Goal: Information Seeking & Learning: Learn about a topic

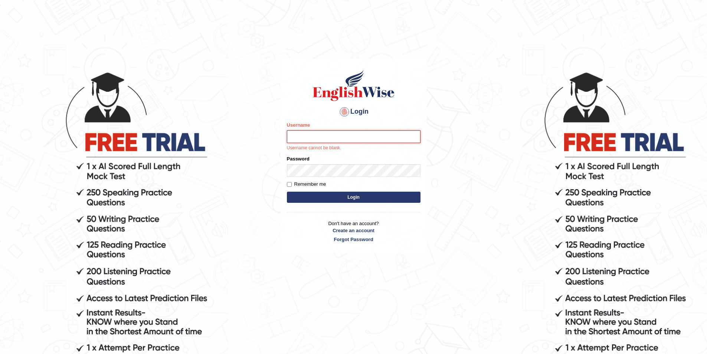
paste input "Talentededucation"
type input "Talentededucation"
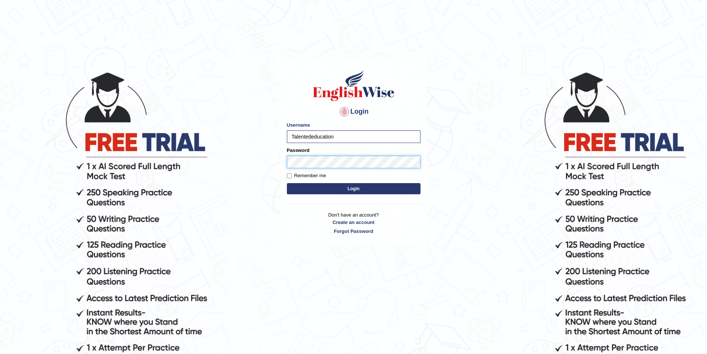
click at [287, 183] on button "Login" at bounding box center [354, 188] width 134 height 11
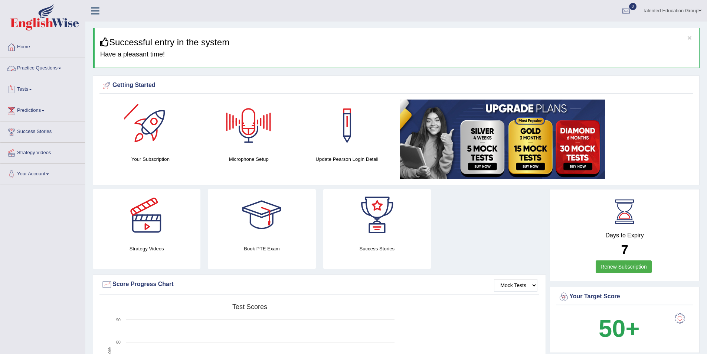
click at [26, 87] on link "Tests" at bounding box center [42, 88] width 85 height 19
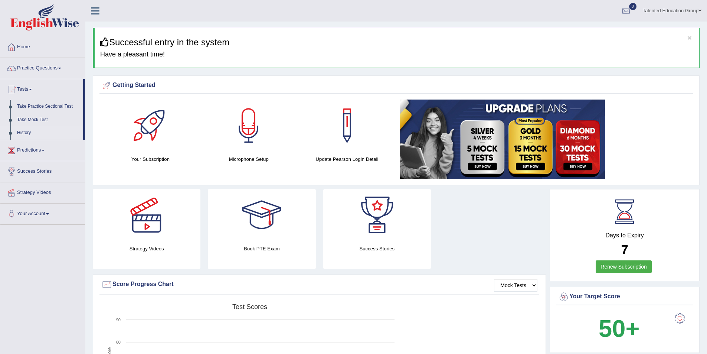
click at [28, 131] on link "History" at bounding box center [48, 132] width 69 height 13
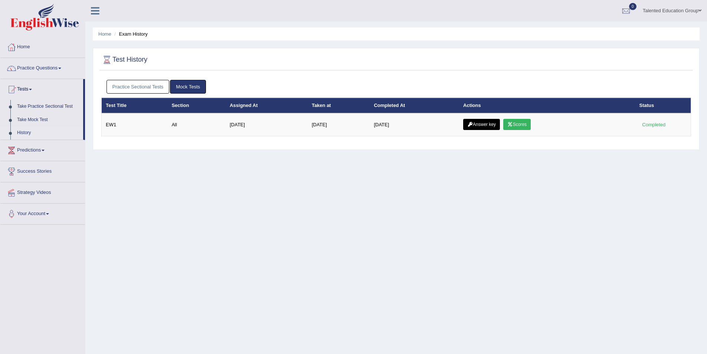
click at [141, 170] on div "Home Exam History Test History Practice Sectional Tests Mock Tests Test Title S…" at bounding box center [396, 185] width 622 height 371
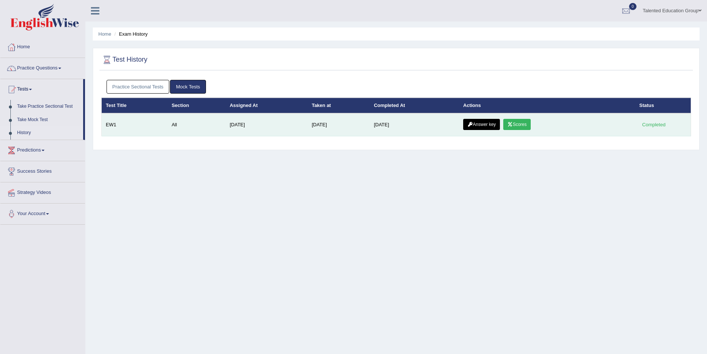
click at [187, 122] on td "All" at bounding box center [196, 124] width 58 height 23
click at [177, 128] on td "All" at bounding box center [196, 124] width 58 height 23
click at [147, 123] on td "EW1" at bounding box center [135, 124] width 66 height 23
click at [637, 128] on td "Completed" at bounding box center [663, 124] width 56 height 23
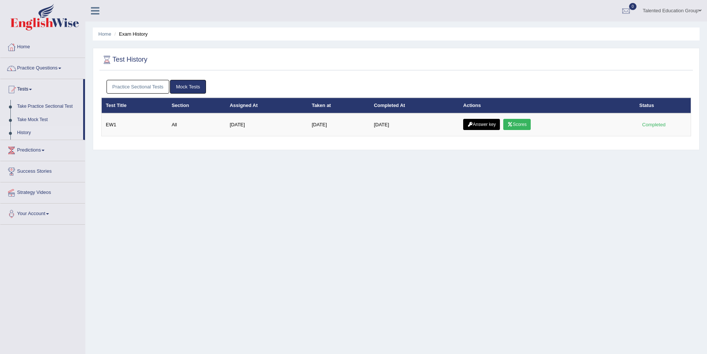
click at [188, 86] on link "Mock Tests" at bounding box center [188, 87] width 36 height 14
click at [151, 85] on link "Practice Sectional Tests" at bounding box center [138, 87] width 63 height 14
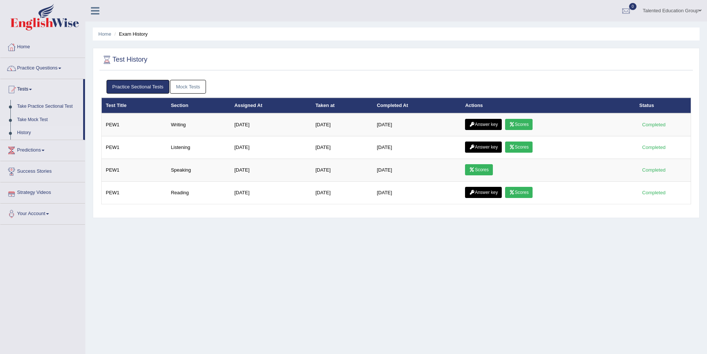
click at [48, 193] on link "Strategy Videos" at bounding box center [42, 191] width 85 height 19
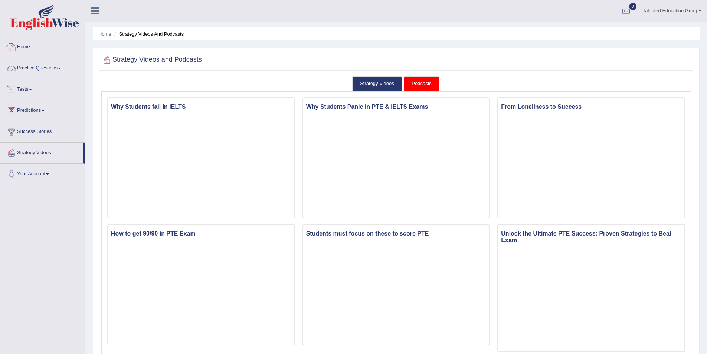
click at [41, 69] on link "Practice Questions" at bounding box center [42, 67] width 85 height 19
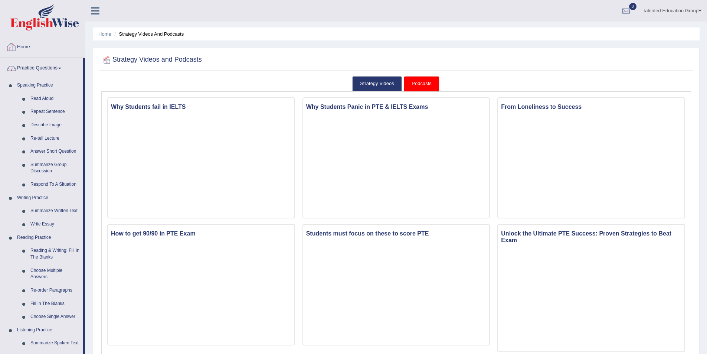
click at [48, 48] on link "Home" at bounding box center [42, 46] width 85 height 19
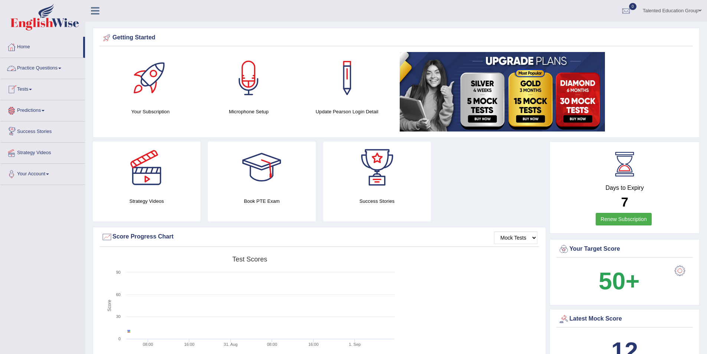
click at [49, 65] on link "Practice Questions" at bounding box center [42, 67] width 85 height 19
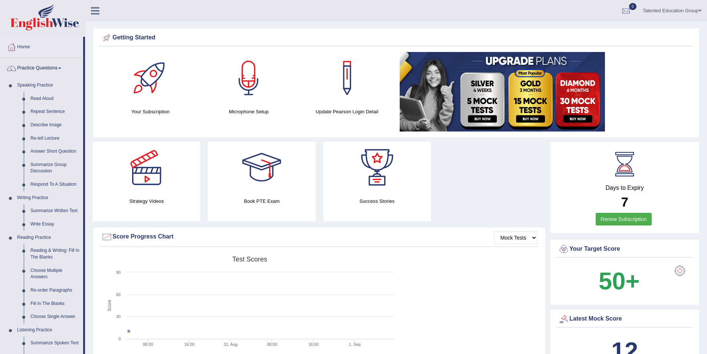
click at [56, 68] on link "Practice Questions" at bounding box center [41, 67] width 83 height 19
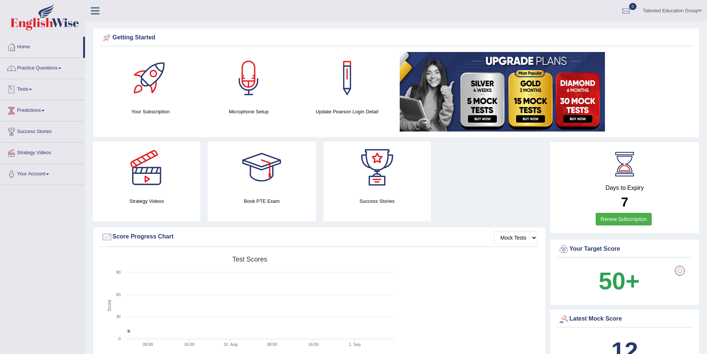
click at [35, 92] on link "Tests" at bounding box center [42, 88] width 85 height 19
click at [37, 123] on link "Take Mock Test" at bounding box center [48, 119] width 69 height 13
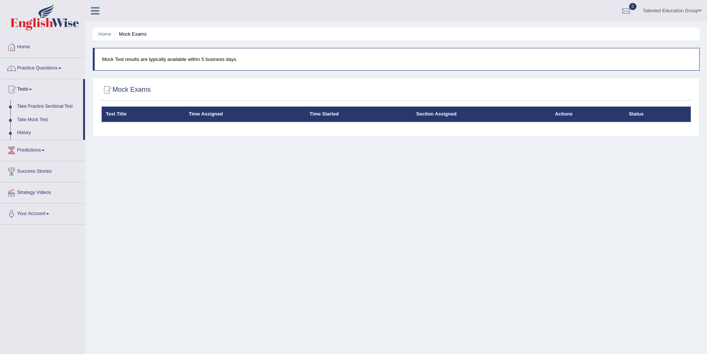
click at [437, 115] on th "Section Assigned" at bounding box center [481, 115] width 139 height 16
click at [191, 56] on p "Mock Test results are typically available within 5 business days." at bounding box center [397, 59] width 590 height 7
click at [36, 103] on link "Take Practice Sectional Test" at bounding box center [48, 106] width 69 height 13
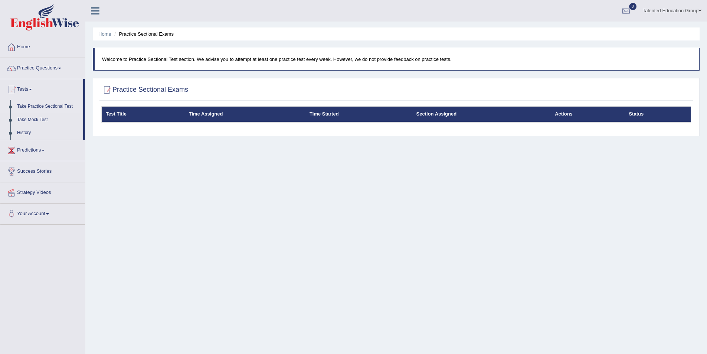
click at [172, 133] on div "Practice Sectional Exams Test Title Time Assigned Time Started Section Assigned…" at bounding box center [396, 107] width 607 height 58
click at [39, 151] on link "Predictions" at bounding box center [42, 149] width 85 height 19
click at [43, 128] on link "Latest Predictions" at bounding box center [48, 127] width 69 height 13
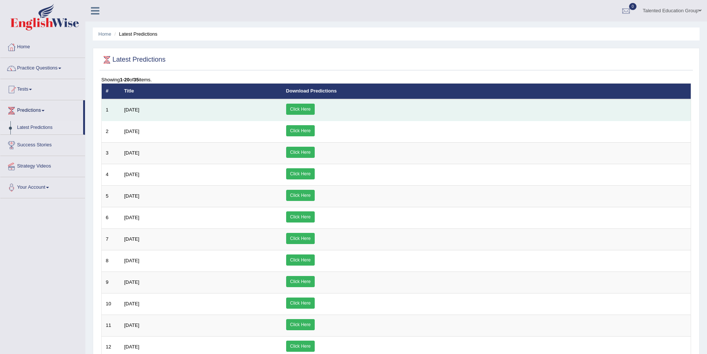
click at [315, 111] on link "Click Here" at bounding box center [300, 109] width 29 height 11
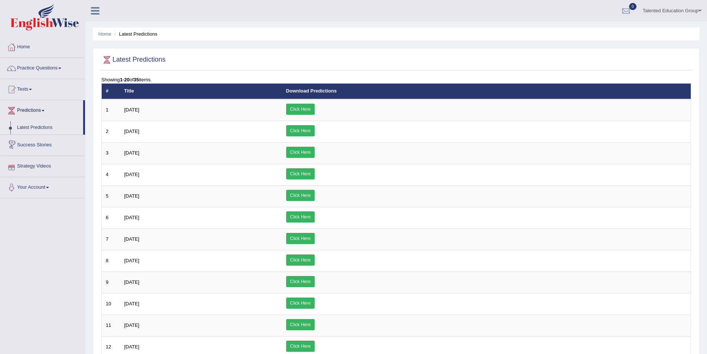
click at [49, 141] on link "Success Stories" at bounding box center [42, 144] width 85 height 19
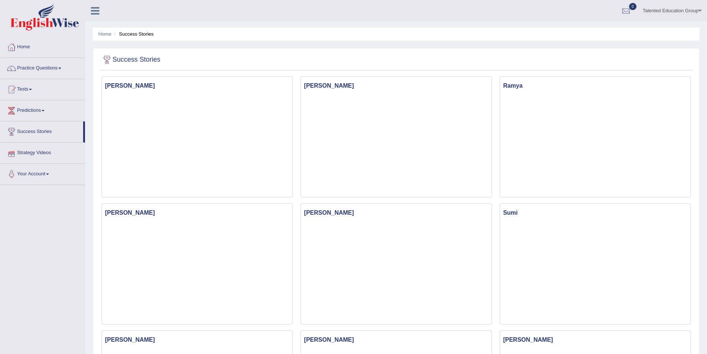
click at [27, 155] on link "Strategy Videos" at bounding box center [42, 152] width 85 height 19
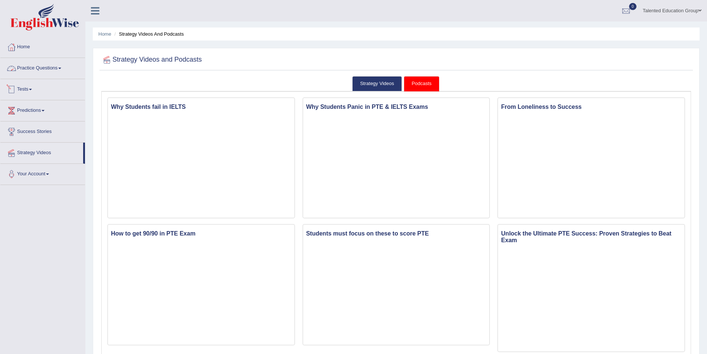
click at [53, 69] on link "Practice Questions" at bounding box center [42, 67] width 85 height 19
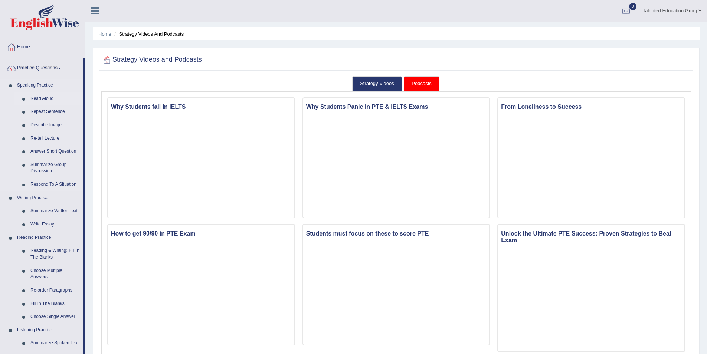
click at [37, 99] on link "Read Aloud" at bounding box center [55, 98] width 56 height 13
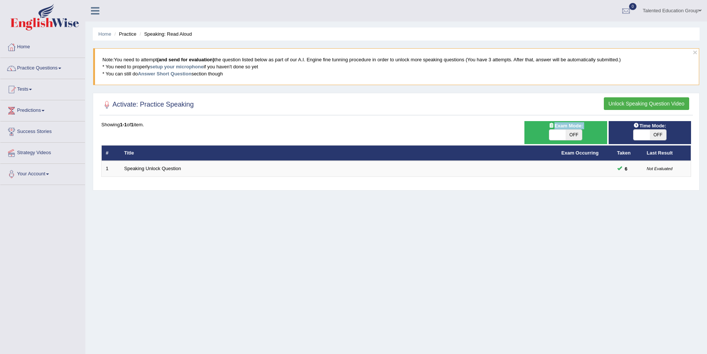
click at [556, 129] on div "Exam Mode: ON OFF" at bounding box center [565, 132] width 82 height 23
click at [572, 135] on span "OFF" at bounding box center [574, 135] width 16 height 10
checkbox input "true"
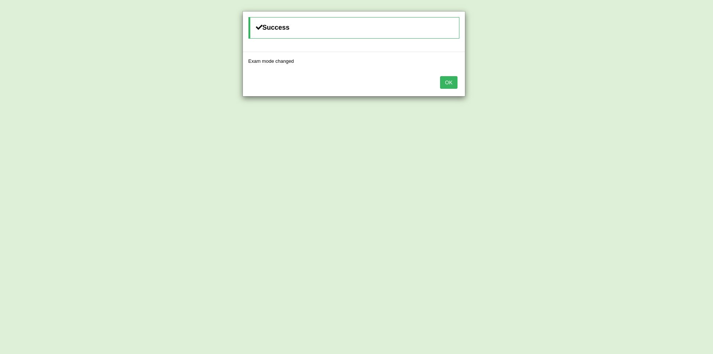
click at [447, 85] on button "OK" at bounding box center [448, 82] width 17 height 13
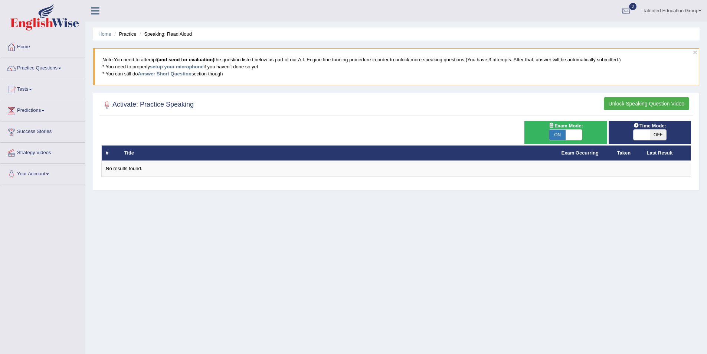
click at [654, 132] on span "OFF" at bounding box center [658, 135] width 16 height 10
checkbox input "true"
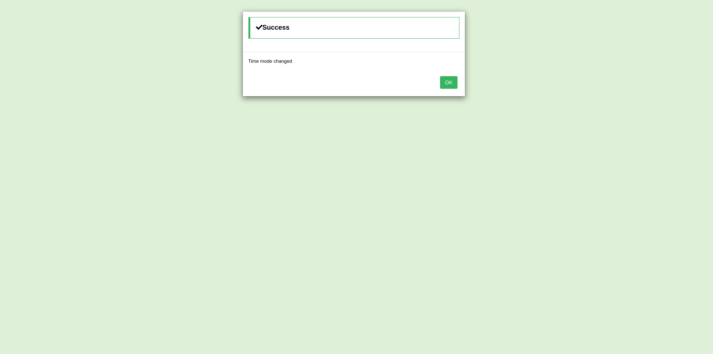
click at [457, 83] on button "OK" at bounding box center [448, 82] width 17 height 13
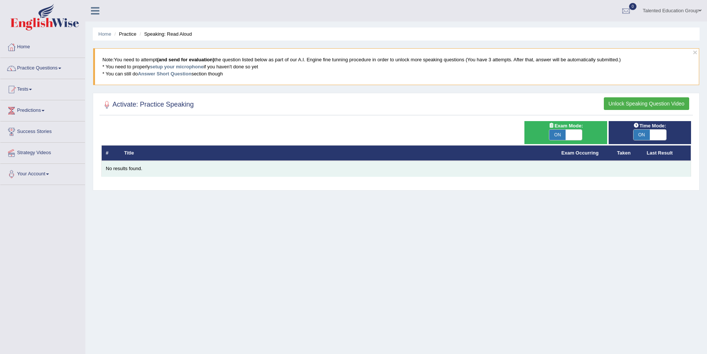
click at [137, 167] on div "No results found." at bounding box center [396, 168] width 581 height 7
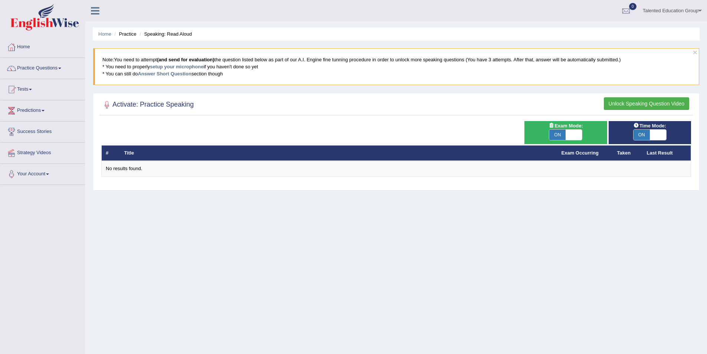
click at [662, 105] on button "Unlock Speaking Question Video" at bounding box center [646, 103] width 85 height 13
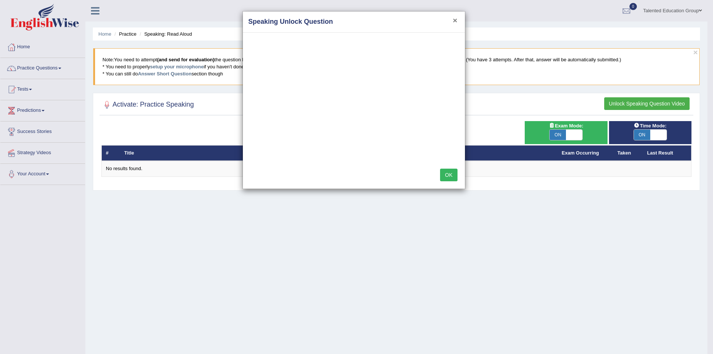
click at [453, 23] on button "×" at bounding box center [454, 20] width 4 height 8
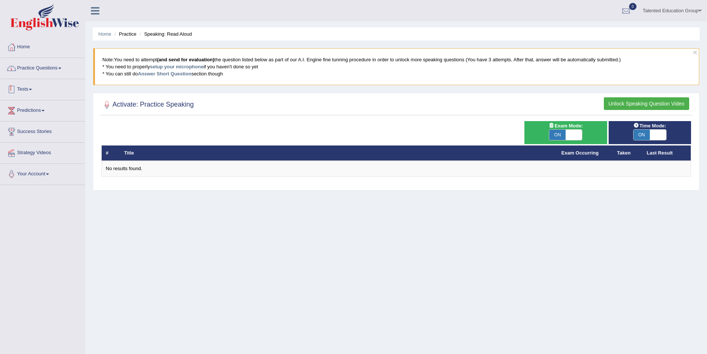
click at [56, 68] on link "Practice Questions" at bounding box center [42, 67] width 85 height 19
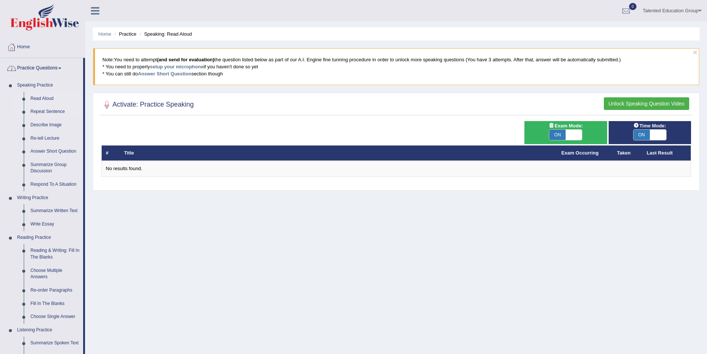
click at [43, 109] on link "Repeat Sentence" at bounding box center [55, 111] width 56 height 13
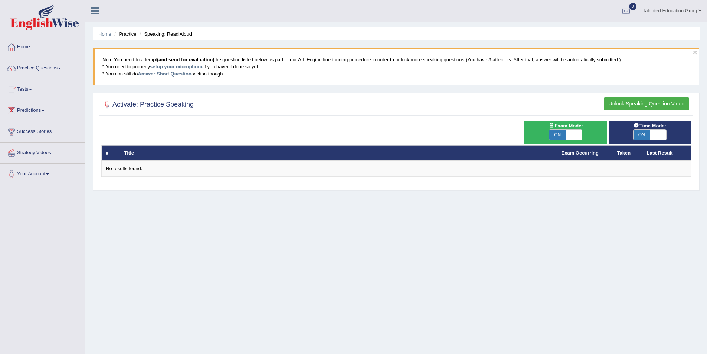
click at [666, 102] on button "Unlock Speaking Question Video" at bounding box center [646, 103] width 85 height 13
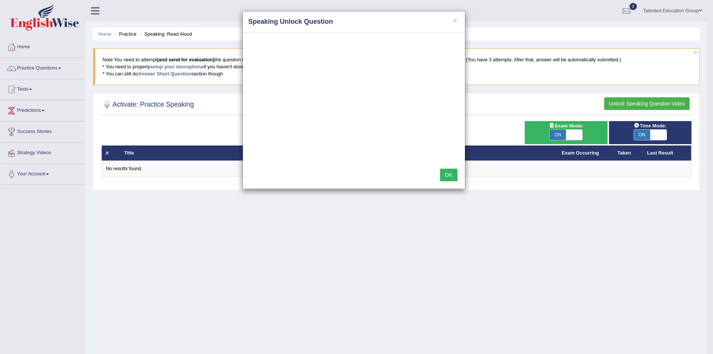
click at [33, 45] on div "× Speaking Unlock Question OK" at bounding box center [356, 177] width 713 height 354
click at [26, 48] on div "× Speaking Unlock Question OK" at bounding box center [356, 177] width 713 height 354
click at [453, 20] on button "×" at bounding box center [454, 20] width 4 height 8
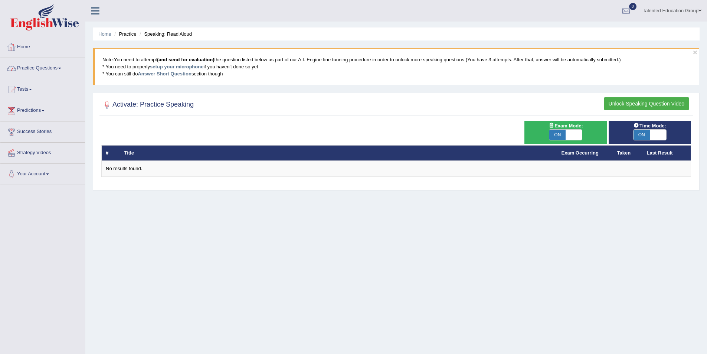
click at [29, 46] on link "Home" at bounding box center [42, 46] width 85 height 19
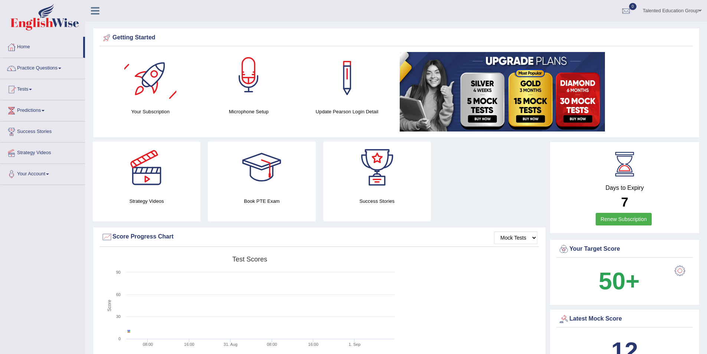
click at [255, 84] on div at bounding box center [249, 78] width 52 height 52
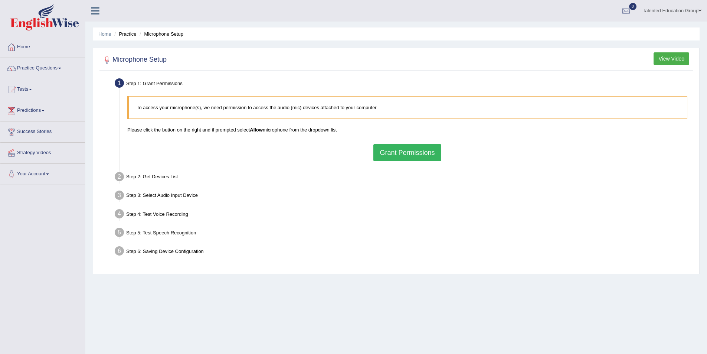
click at [390, 148] on button "Grant Permissions" at bounding box center [407, 152] width 68 height 17
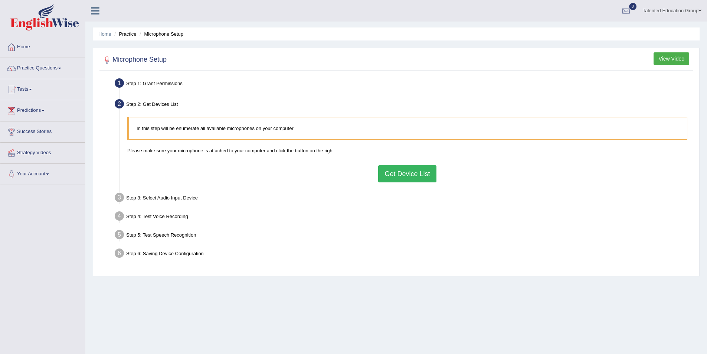
click at [417, 171] on button "Get Device List" at bounding box center [407, 173] width 58 height 17
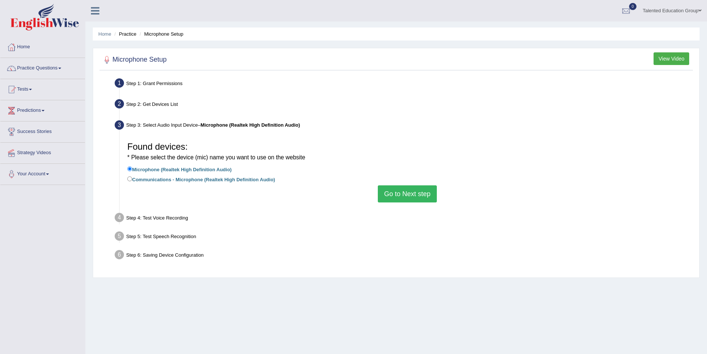
click at [401, 189] on button "Go to Next step" at bounding box center [407, 193] width 59 height 17
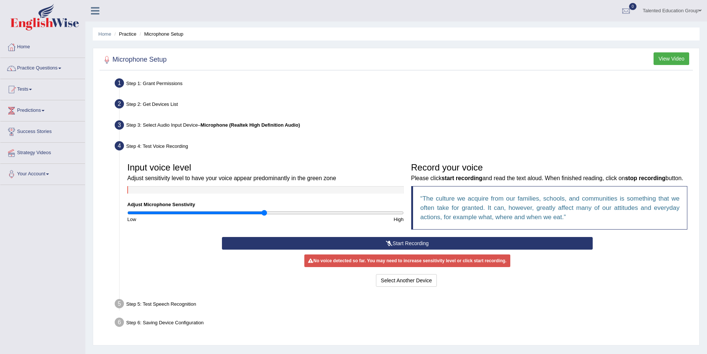
click at [456, 249] on button "Start Recording" at bounding box center [407, 243] width 371 height 13
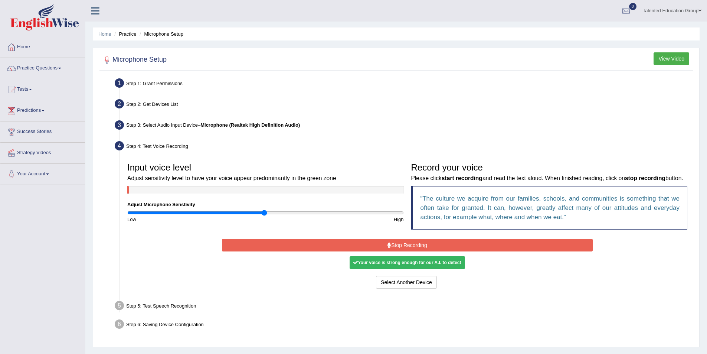
click at [468, 251] on button "Stop Recording" at bounding box center [407, 245] width 371 height 13
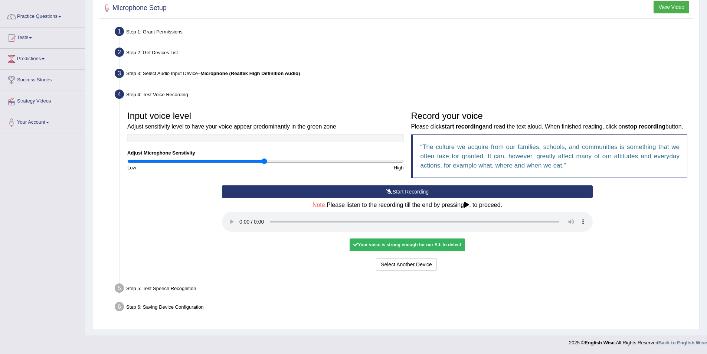
scroll to position [61, 0]
click at [429, 264] on button "Voice is ok. Go to Next step" at bounding box center [438, 264] width 73 height 13
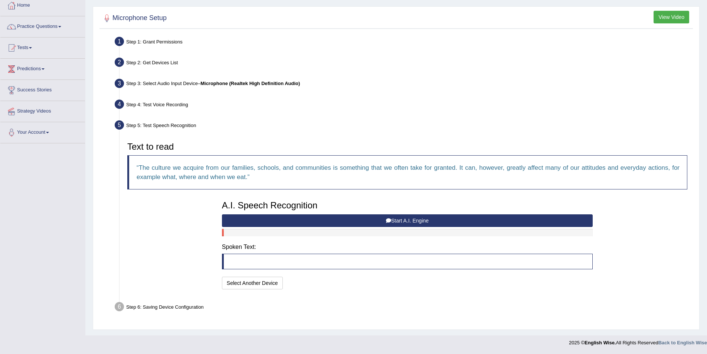
scroll to position [42, 0]
click at [281, 213] on div "A.I. Speech Recognition Start A.I. Engine Stop A.I. Engine Note: Please listen …" at bounding box center [407, 244] width 378 height 94
click at [381, 223] on button "Start A.I. Engine" at bounding box center [407, 220] width 371 height 13
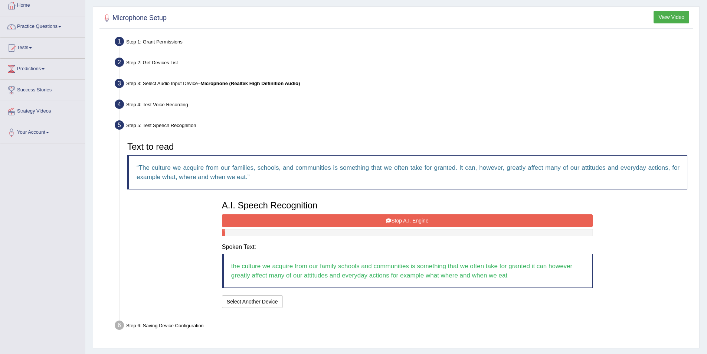
click at [399, 222] on button "Stop A.I. Engine" at bounding box center [407, 220] width 371 height 13
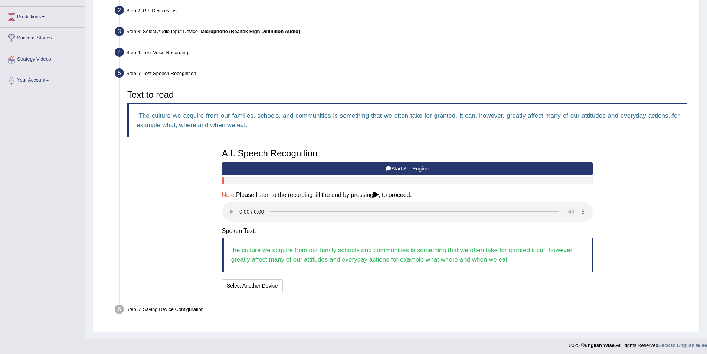
scroll to position [96, 0]
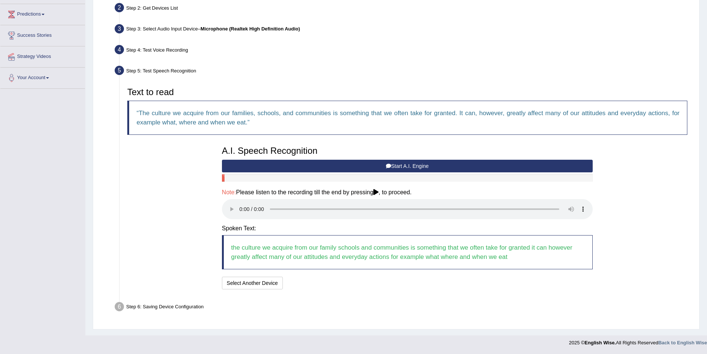
click at [193, 307] on div "Step 6: Saving Device Configuration" at bounding box center [403, 308] width 585 height 16
click at [193, 306] on div "Step 6: Saving Device Configuration" at bounding box center [403, 308] width 585 height 16
drag, startPoint x: 331, startPoint y: 248, endPoint x: 334, endPoint y: 248, distance: 3.8
click at [334, 248] on blockquote "the culture we acquire from our family schools and communities is something tha…" at bounding box center [407, 252] width 371 height 34
click at [334, 249] on blockquote "the culture we acquire from our family schools and communities is something tha…" at bounding box center [407, 252] width 371 height 34
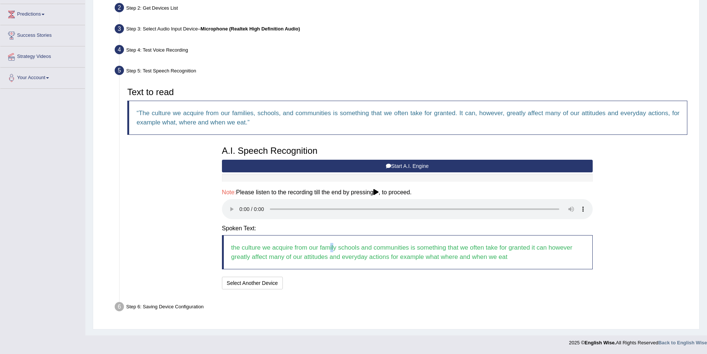
click at [334, 248] on blockquote "the culture we acquire from our family schools and communities is something tha…" at bounding box center [407, 252] width 371 height 34
click at [340, 167] on button "Start A.I. Engine" at bounding box center [407, 166] width 371 height 13
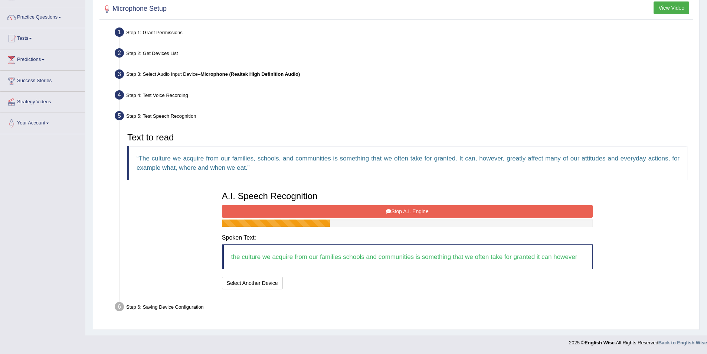
scroll to position [60, 0]
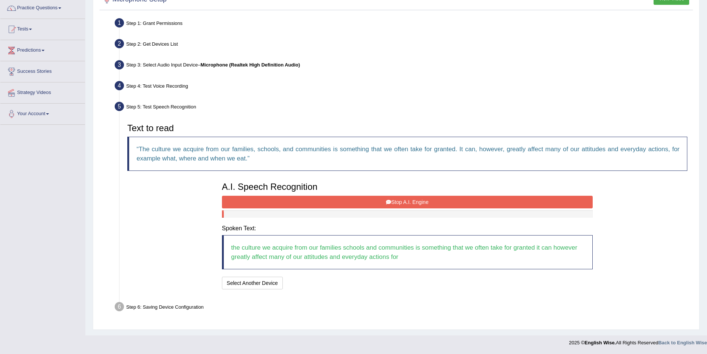
click at [431, 200] on button "Stop A.I. Engine" at bounding box center [407, 202] width 371 height 13
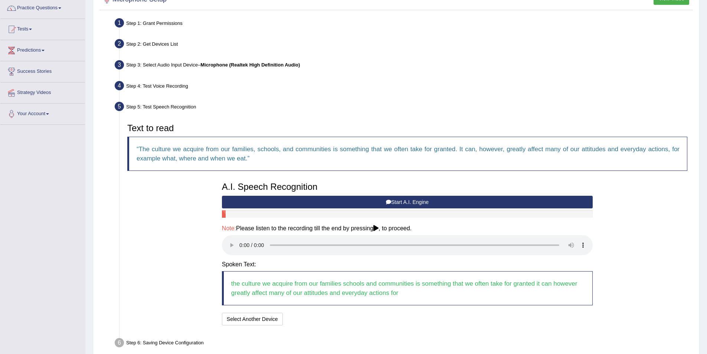
click at [406, 200] on button "Start A.I. Engine" at bounding box center [407, 202] width 371 height 13
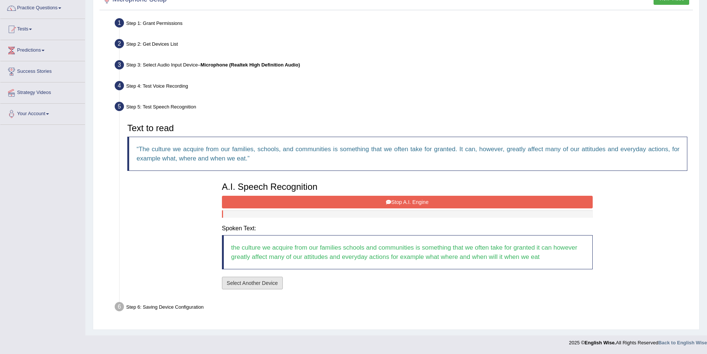
click at [273, 281] on button "Select Another Device" at bounding box center [252, 282] width 61 height 13
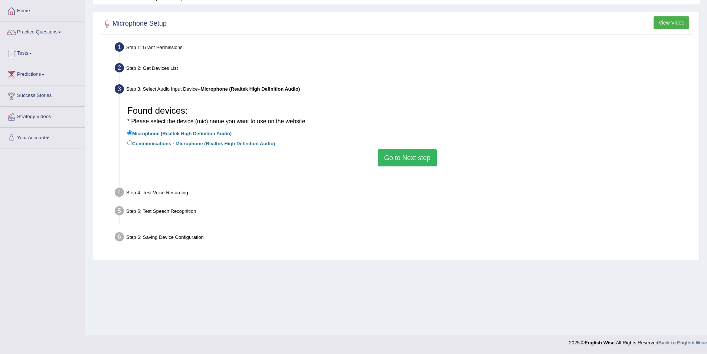
scroll to position [36, 0]
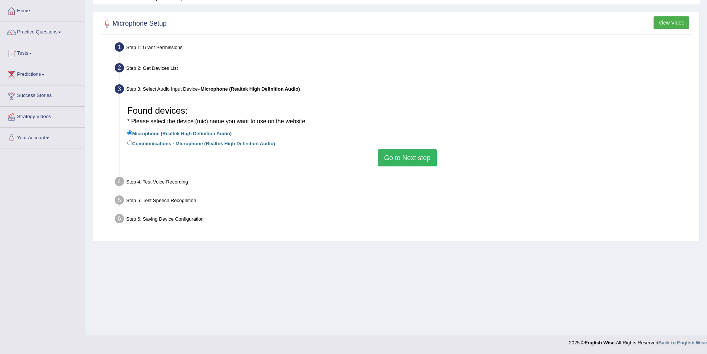
click at [257, 144] on label "Communications - Microphone (Realtek High Definition Audio)" at bounding box center [201, 143] width 148 height 8
click at [132, 144] on input "Communications - Microphone (Realtek High Definition Audio)" at bounding box center [129, 142] width 5 height 5
radio input "true"
click at [405, 164] on button "Go to Next step" at bounding box center [407, 157] width 59 height 17
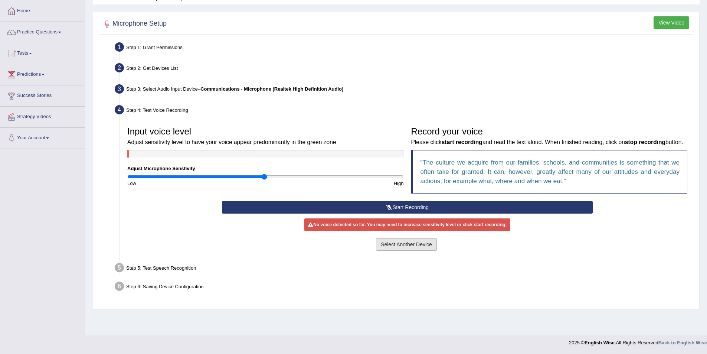
click at [405, 251] on button "Select Another Device" at bounding box center [406, 244] width 61 height 13
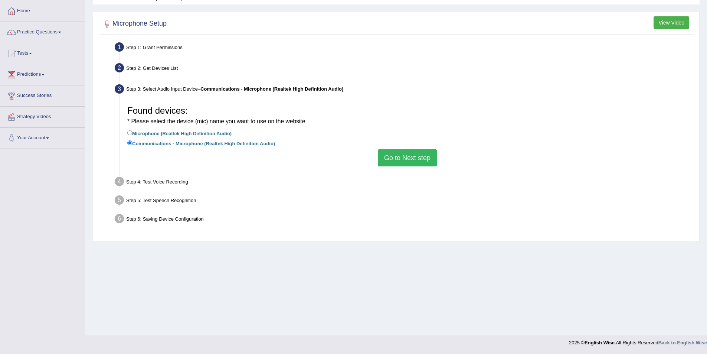
click at [205, 128] on div "Found devices: * Please select the device (mic) name you want to use on the web…" at bounding box center [407, 134] width 567 height 72
click at [129, 132] on input "Microphone (Realtek High Definition Audio)" at bounding box center [129, 132] width 5 height 5
radio input "true"
click at [413, 159] on button "Go to Next step" at bounding box center [407, 157] width 59 height 17
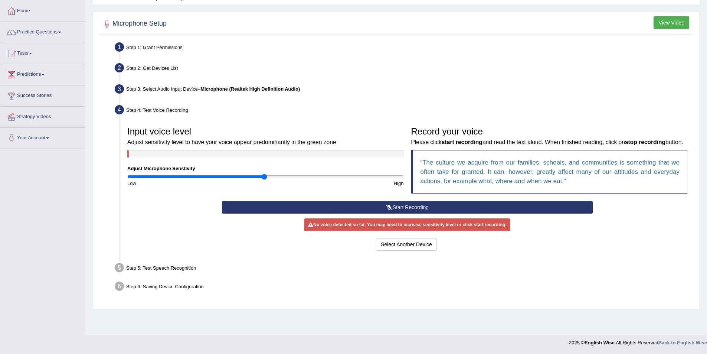
click at [461, 213] on button "Start Recording" at bounding box center [407, 207] width 371 height 13
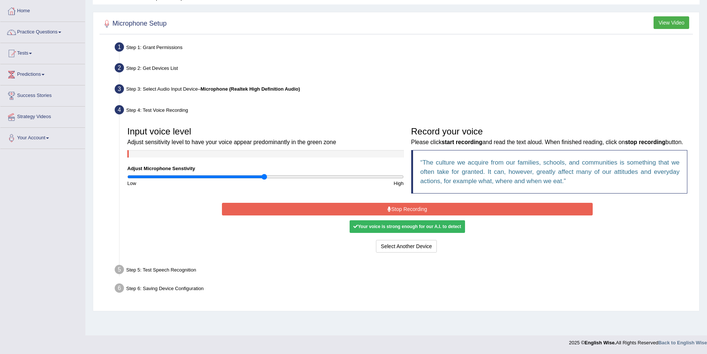
click at [444, 233] on div "Your voice is strong enough for our A.I. to detect" at bounding box center [407, 226] width 115 height 13
click at [442, 215] on button "Stop Recording" at bounding box center [407, 209] width 371 height 13
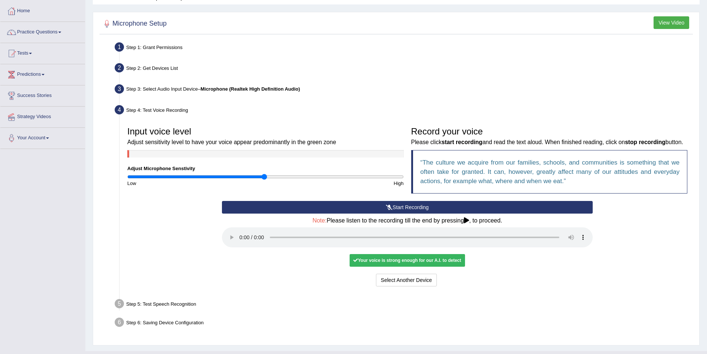
click at [406, 266] on div "Your voice is strong enough for our A.I. to detect" at bounding box center [407, 260] width 115 height 13
click at [416, 266] on div "Your voice is strong enough for our A.I. to detect" at bounding box center [407, 260] width 115 height 13
click at [366, 266] on div "Your voice is strong enough for our A.I. to detect" at bounding box center [407, 260] width 115 height 13
click at [364, 266] on div "Your voice is strong enough for our A.I. to detect" at bounding box center [407, 260] width 115 height 13
click at [171, 313] on div "Step 5: Test Speech Recognition" at bounding box center [403, 305] width 585 height 16
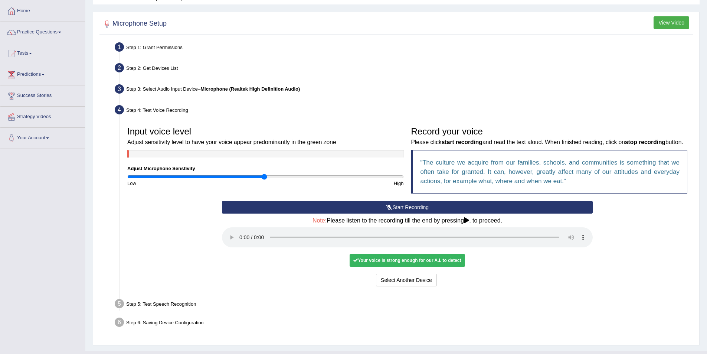
click at [174, 313] on div "Step 5: Test Speech Recognition" at bounding box center [403, 305] width 585 height 16
click at [468, 286] on button "Voice is ok. Go to Next step" at bounding box center [438, 280] width 73 height 13
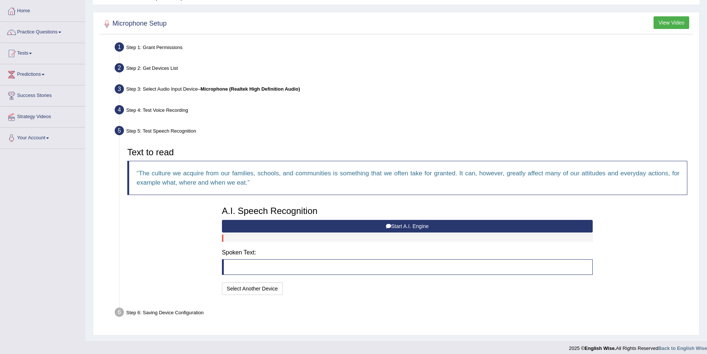
click at [359, 224] on button "Start A.I. Engine" at bounding box center [407, 226] width 371 height 13
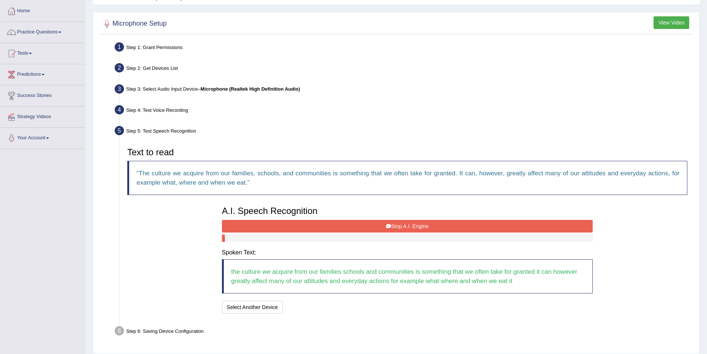
click at [524, 282] on blockquote "the culture we acquire from our families schools and communities is something t…" at bounding box center [407, 276] width 371 height 34
click at [438, 215] on h3 "A.I. Speech Recognition" at bounding box center [407, 211] width 371 height 10
click at [433, 220] on button "Stop A.I. Engine" at bounding box center [407, 226] width 371 height 13
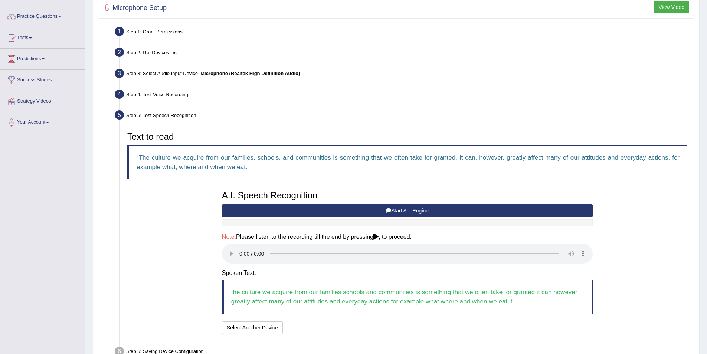
scroll to position [96, 0]
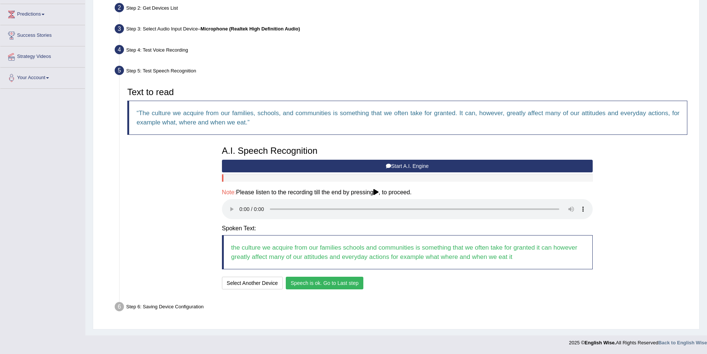
click at [333, 284] on button "Speech is ok. Go to Last step" at bounding box center [325, 282] width 78 height 13
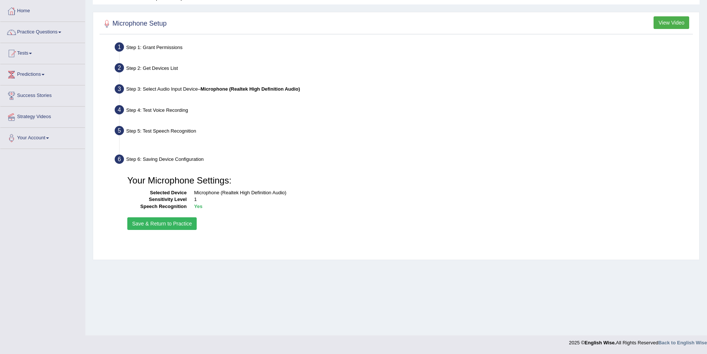
scroll to position [36, 0]
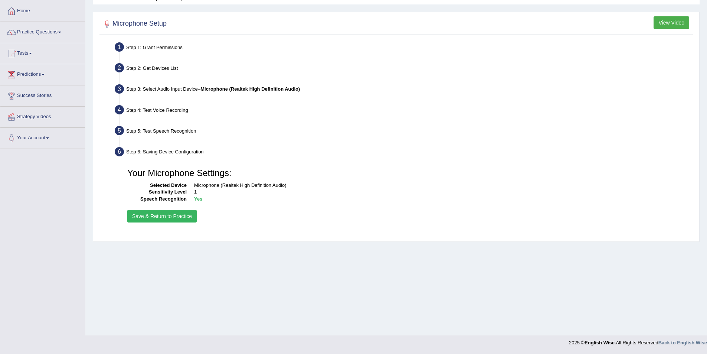
click at [180, 216] on button "Save & Return to Practice" at bounding box center [161, 216] width 69 height 13
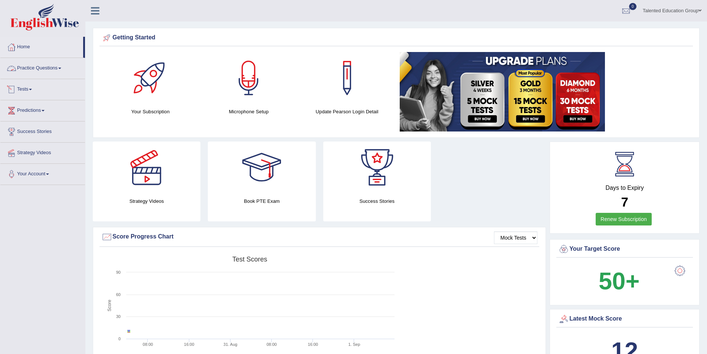
click at [55, 70] on link "Practice Questions" at bounding box center [42, 67] width 85 height 19
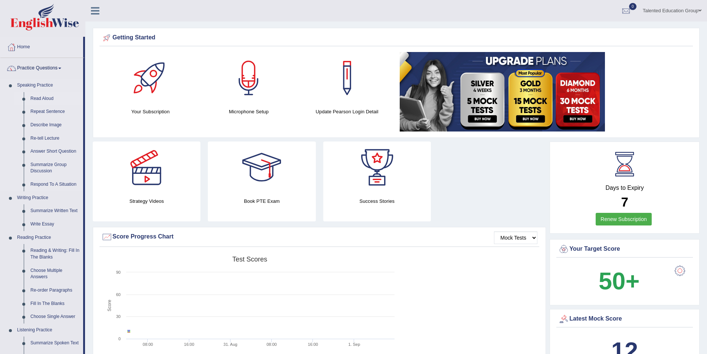
click at [43, 95] on link "Read Aloud" at bounding box center [55, 98] width 56 height 13
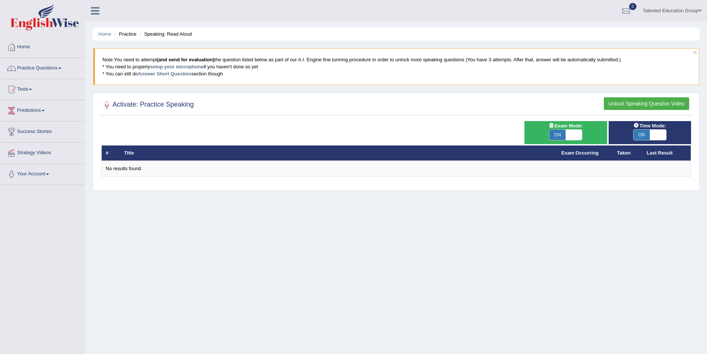
click at [654, 106] on button "Unlock Speaking Question Video" at bounding box center [646, 103] width 85 height 13
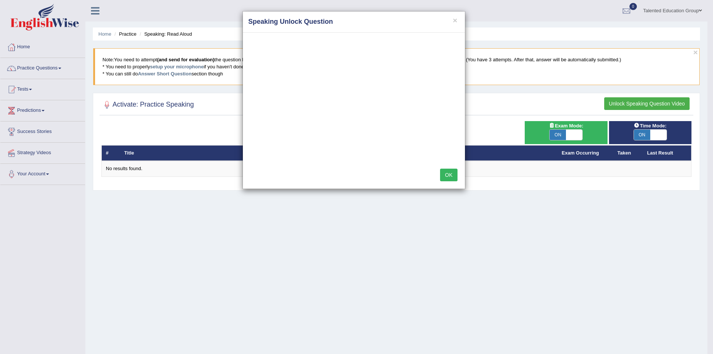
click at [568, 136] on div "× Speaking Unlock Question OK" at bounding box center [356, 177] width 713 height 354
click at [645, 135] on div "× Speaking Unlock Question OK" at bounding box center [356, 177] width 713 height 354
click at [559, 136] on div "× Speaking Unlock Question OK" at bounding box center [356, 177] width 713 height 354
click at [452, 176] on button "OK" at bounding box center [448, 174] width 17 height 13
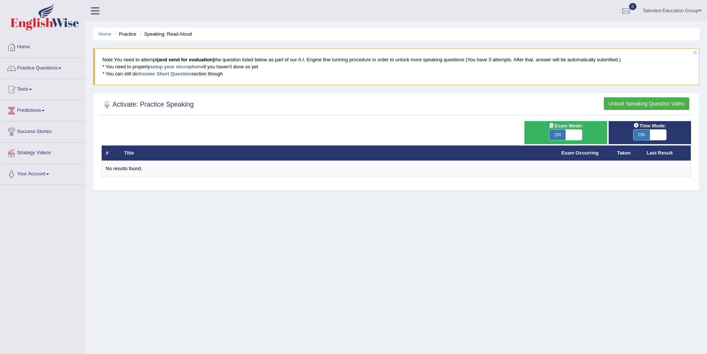
drag, startPoint x: 557, startPoint y: 133, endPoint x: 562, endPoint y: 134, distance: 5.0
click at [558, 134] on span "ON" at bounding box center [557, 135] width 16 height 10
checkbox input "false"
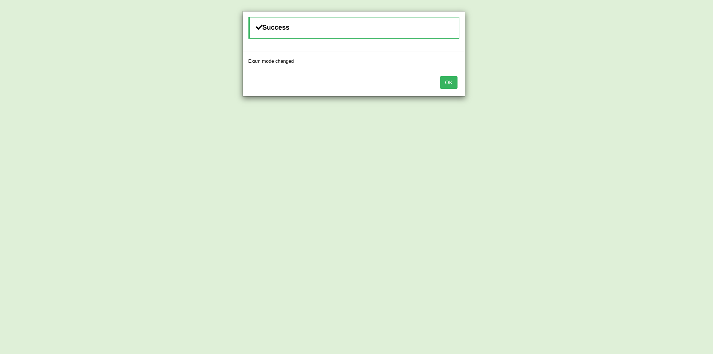
click at [642, 132] on div "Success Exam mode changed OK" at bounding box center [356, 177] width 713 height 354
click at [439, 78] on div "OK" at bounding box center [354, 83] width 222 height 26
click at [451, 82] on button "OK" at bounding box center [448, 82] width 17 height 13
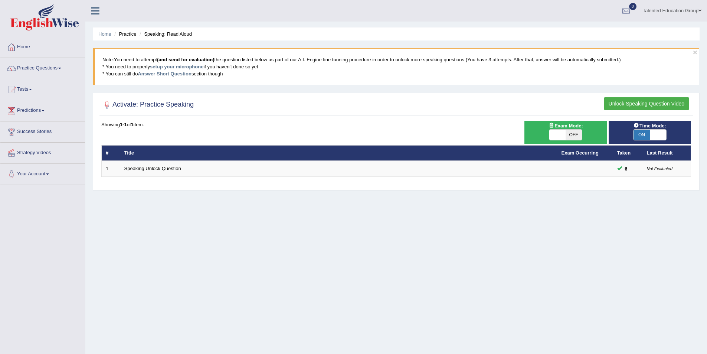
click at [636, 134] on span "ON" at bounding box center [642, 135] width 16 height 10
checkbox input "false"
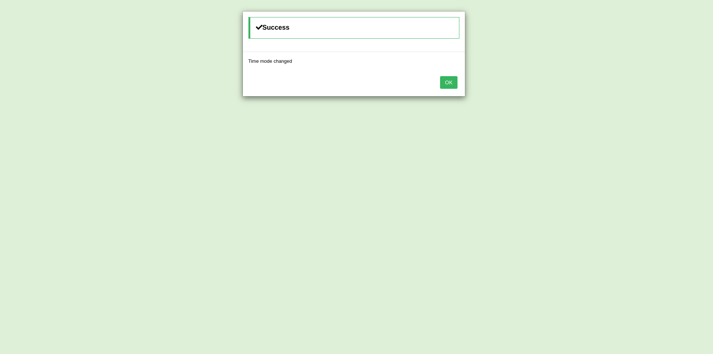
click at [458, 84] on div "OK" at bounding box center [354, 83] width 222 height 26
click at [440, 80] on button "OK" at bounding box center [448, 82] width 17 height 13
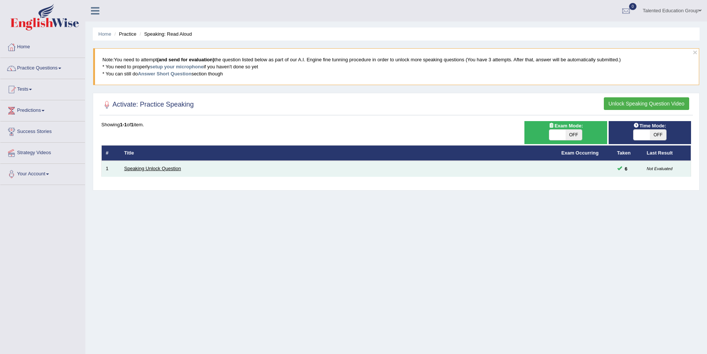
click at [177, 166] on link "Speaking Unlock Question" at bounding box center [152, 169] width 57 height 6
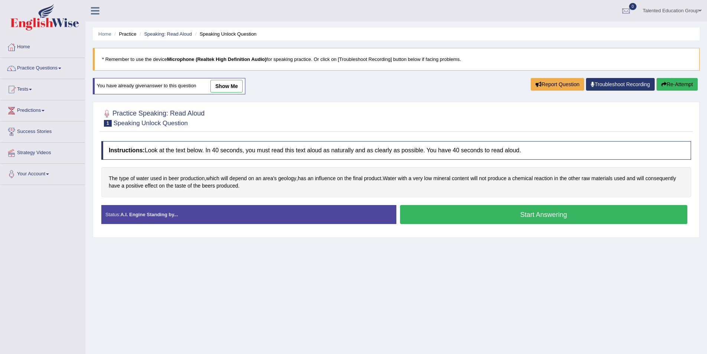
click at [488, 213] on button "Start Answering" at bounding box center [544, 214] width 288 height 19
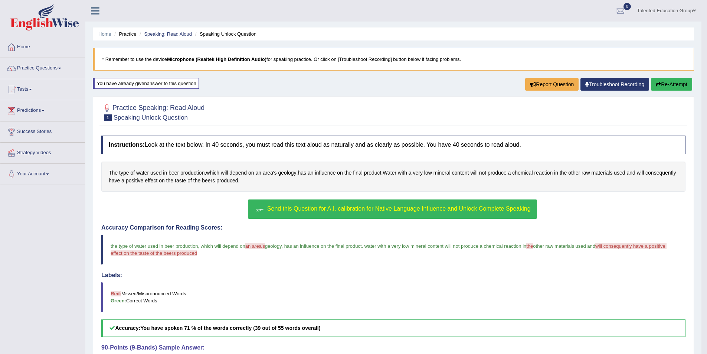
click at [671, 80] on button "Re-Attempt" at bounding box center [671, 84] width 41 height 13
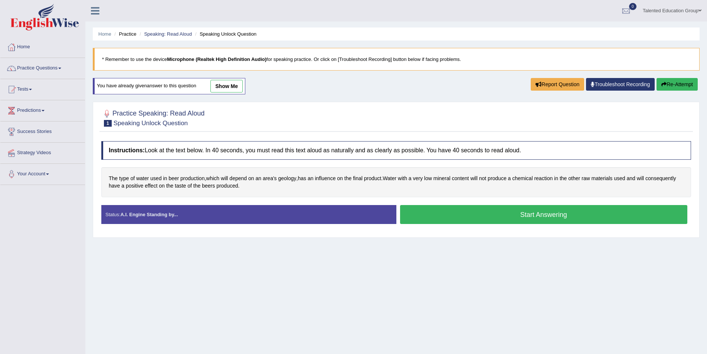
click at [487, 214] on button "Start Answering" at bounding box center [544, 214] width 288 height 19
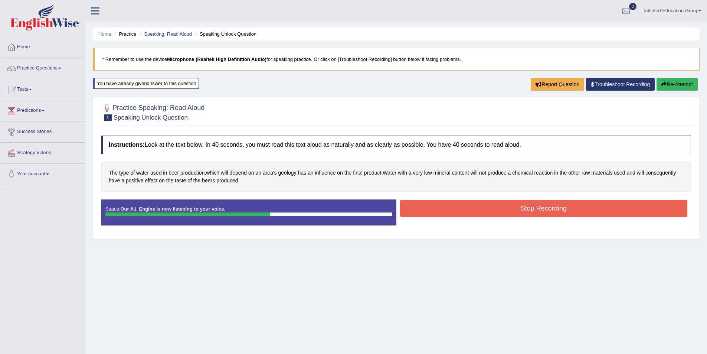
click at [487, 214] on button "Stop Recording" at bounding box center [544, 208] width 288 height 17
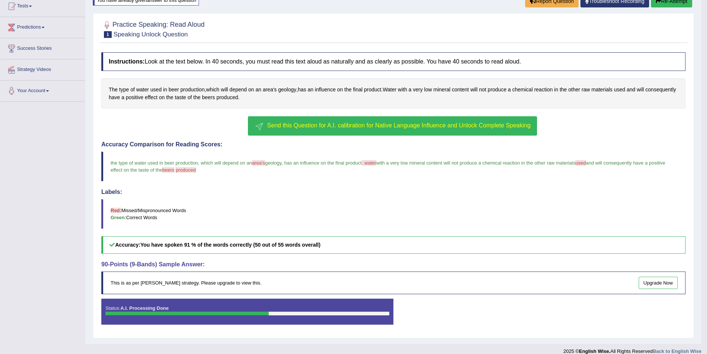
scroll to position [92, 0]
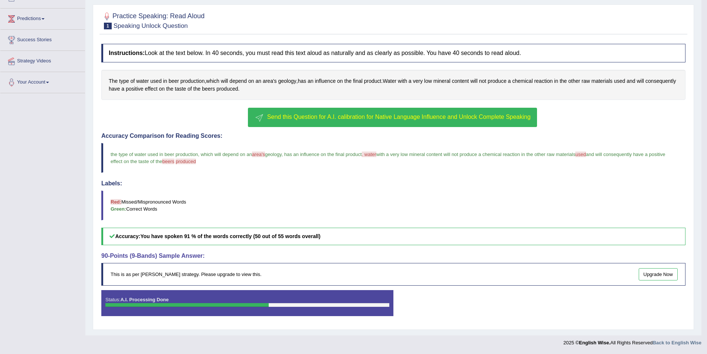
click at [346, 306] on div at bounding box center [247, 305] width 284 height 4
click at [265, 274] on div "This is as per English Wise's strategy. Please upgrade to view this. Upgrade Now" at bounding box center [393, 274] width 584 height 23
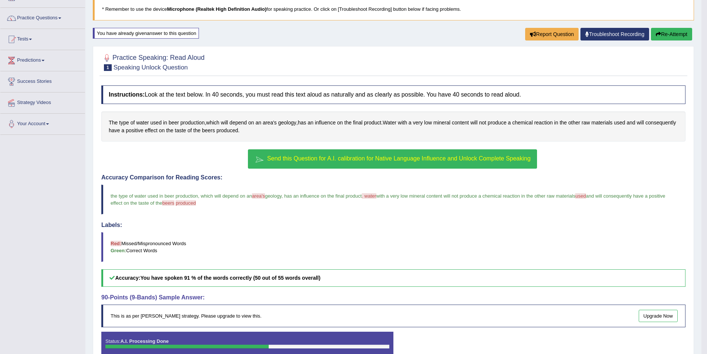
scroll to position [0, 0]
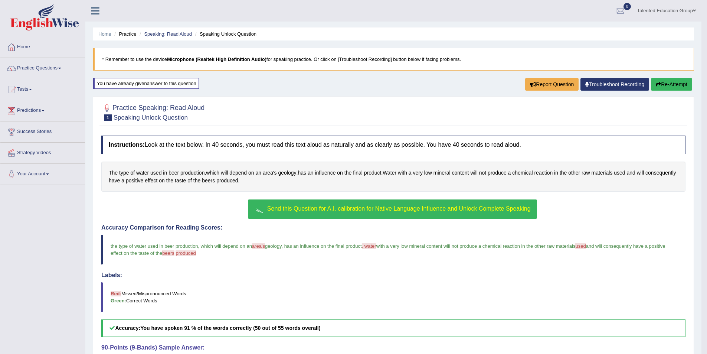
click at [334, 210] on span "Send this Question for A.I. calibration for Native Language Influence and Unloc…" at bounding box center [399, 208] width 264 height 6
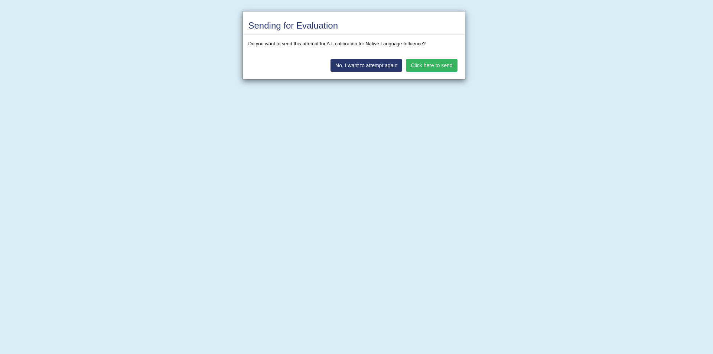
click at [421, 65] on button "Click here to send" at bounding box center [431, 65] width 51 height 13
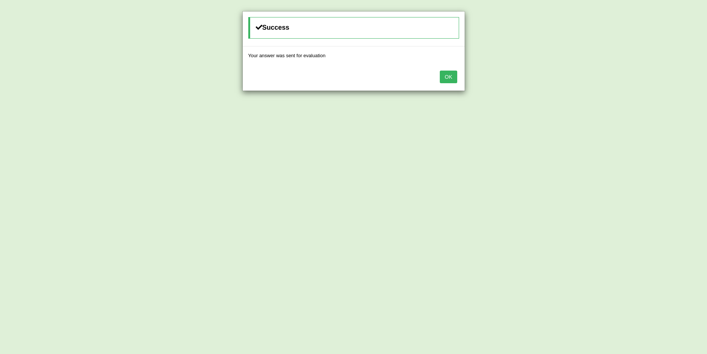
click at [449, 73] on button "OK" at bounding box center [448, 77] width 17 height 13
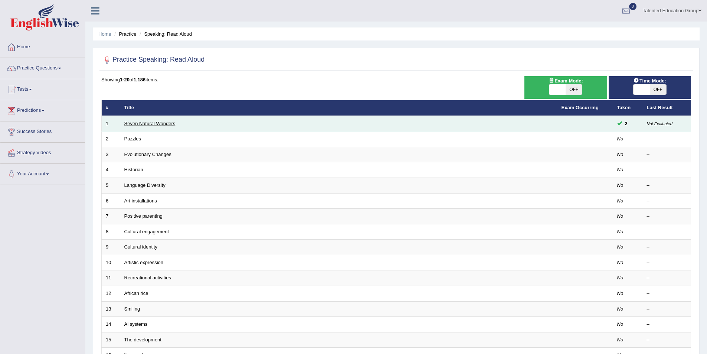
click at [168, 124] on link "Seven Natural Wonders" at bounding box center [149, 124] width 51 height 6
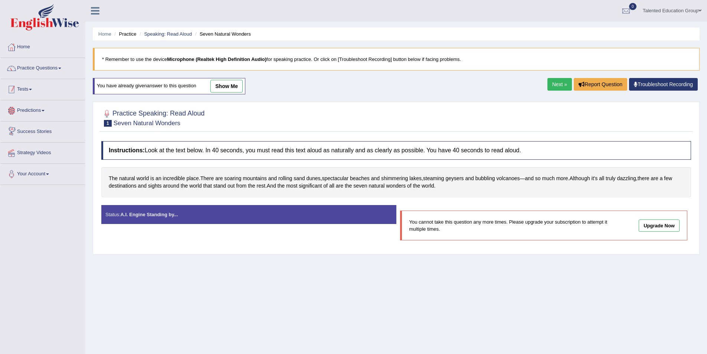
click at [29, 93] on link "Tests" at bounding box center [42, 88] width 85 height 19
drag, startPoint x: 39, startPoint y: 64, endPoint x: 45, endPoint y: 66, distance: 5.8
click at [40, 64] on link "Practice Questions" at bounding box center [42, 67] width 85 height 19
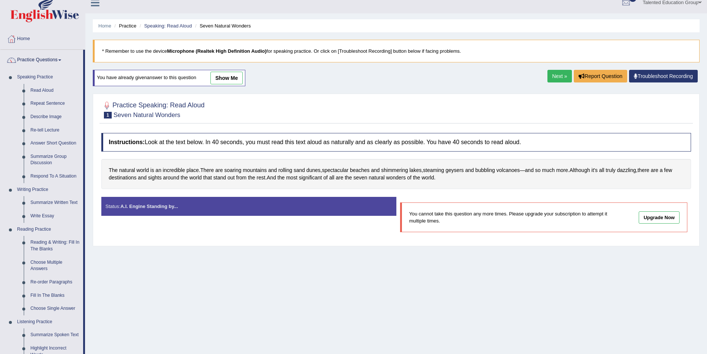
scroll to position [5, 0]
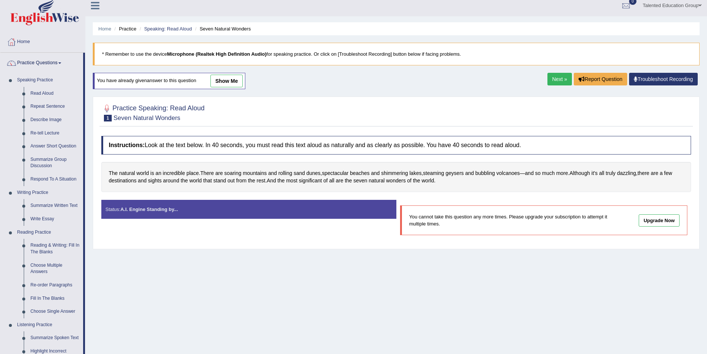
click at [231, 80] on link "show me" at bounding box center [226, 81] width 32 height 13
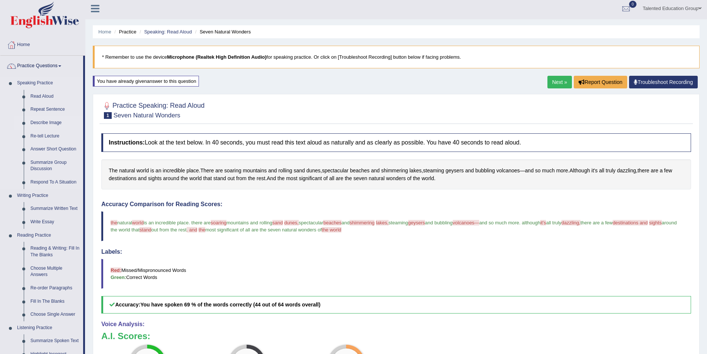
scroll to position [0, 0]
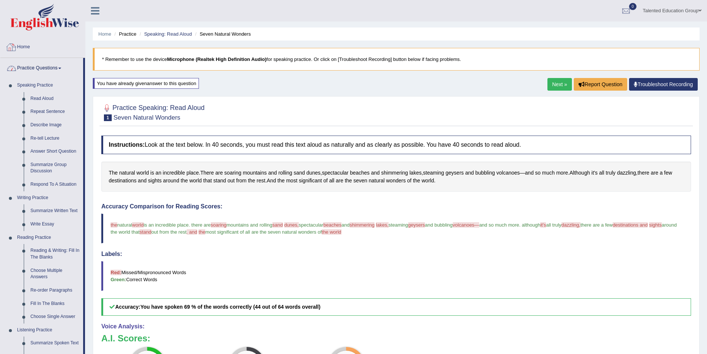
click at [32, 43] on link "Home" at bounding box center [42, 46] width 85 height 19
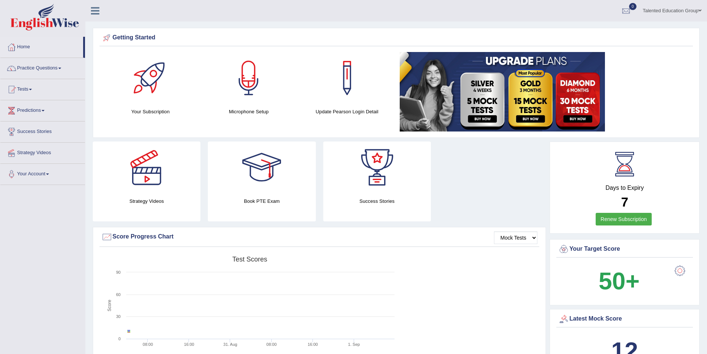
click at [95, 12] on icon at bounding box center [95, 11] width 9 height 10
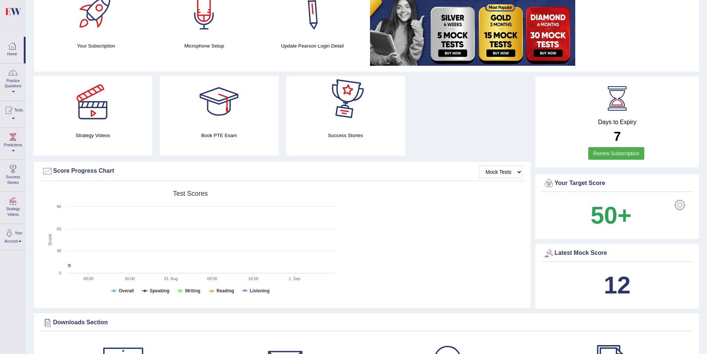
scroll to position [111, 0]
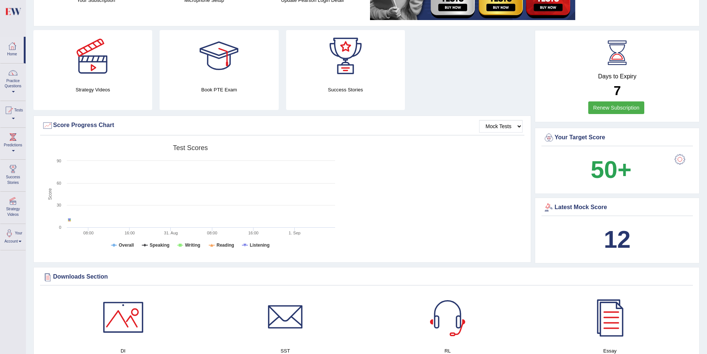
click at [642, 164] on span "50+" at bounding box center [611, 170] width 86 height 36
drag, startPoint x: 650, startPoint y: 168, endPoint x: 678, endPoint y: 161, distance: 28.7
click at [652, 168] on span "50+" at bounding box center [611, 170] width 86 height 36
click at [679, 159] on div at bounding box center [680, 159] width 15 height 15
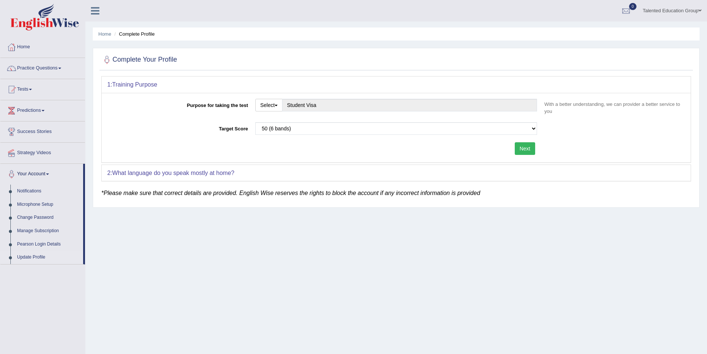
click at [203, 176] on div "2: What language do you speak mostly at home?" at bounding box center [396, 173] width 589 height 16
click at [261, 174] on div "2: What language do you speak mostly at home?" at bounding box center [396, 173] width 589 height 16
click at [228, 195] on em "*Please make sure that correct details are provided. English Wise reserves the …" at bounding box center [290, 193] width 379 height 6
click at [522, 147] on button "Next" at bounding box center [525, 148] width 20 height 13
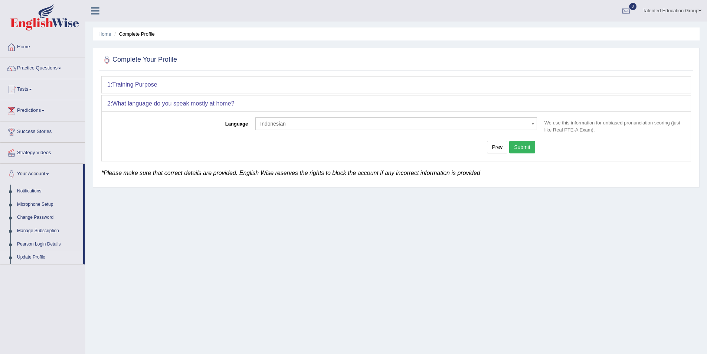
click at [525, 145] on button "Submit" at bounding box center [522, 147] width 26 height 13
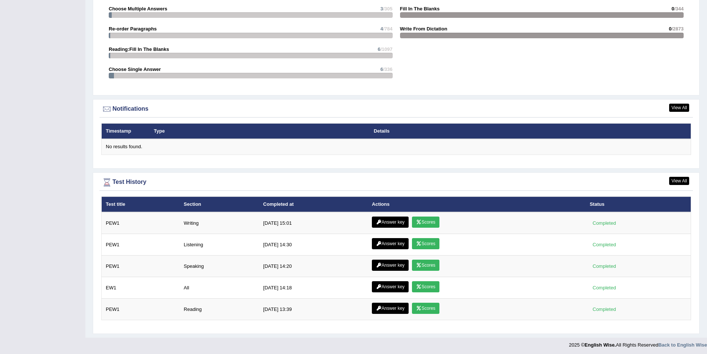
scroll to position [836, 0]
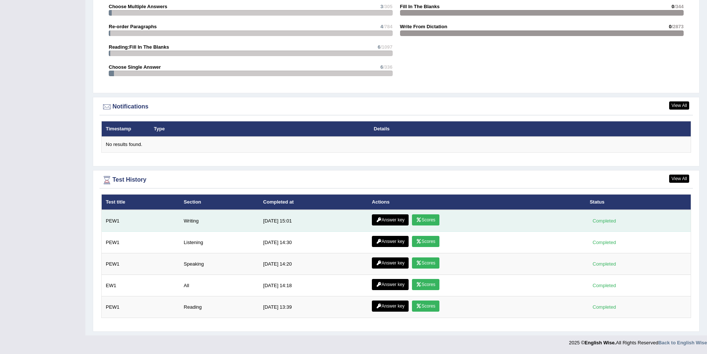
click at [129, 218] on td "PEW1" at bounding box center [141, 221] width 78 height 22
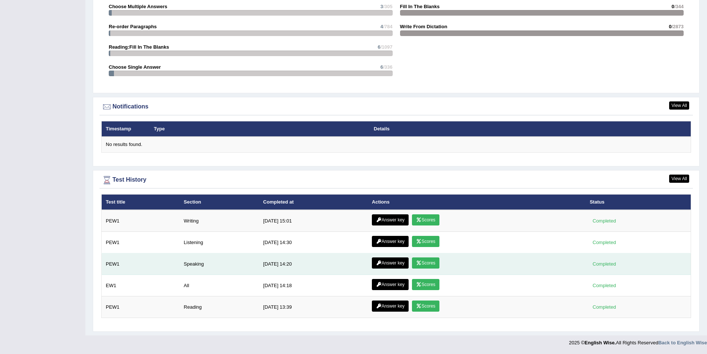
click at [110, 262] on td "PEW1" at bounding box center [141, 264] width 78 height 22
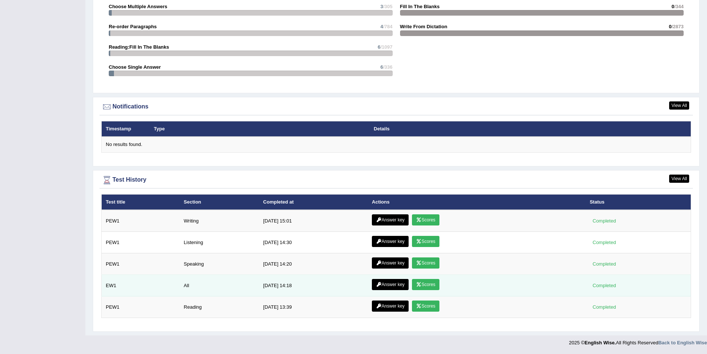
click at [109, 285] on td "EW1" at bounding box center [141, 286] width 78 height 22
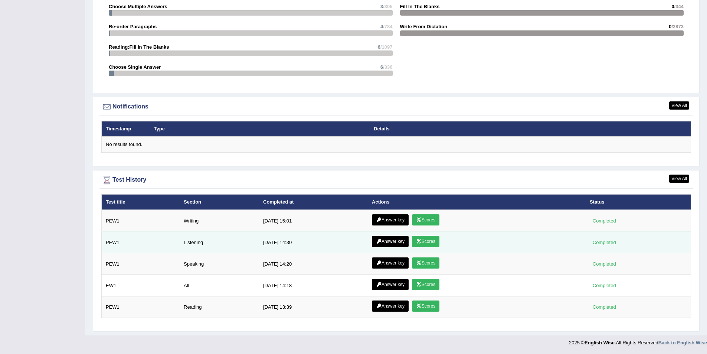
click at [381, 240] on link "Answer key" at bounding box center [390, 241] width 37 height 11
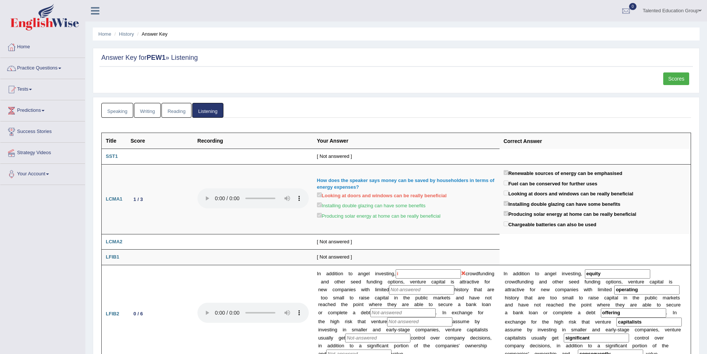
click at [154, 59] on strong "PEW1" at bounding box center [156, 57] width 19 height 7
drag, startPoint x: 154, startPoint y: 59, endPoint x: 302, endPoint y: 59, distance: 148.8
click at [155, 59] on strong "PEW1" at bounding box center [156, 57] width 19 height 7
click at [674, 77] on link "Scores" at bounding box center [676, 78] width 26 height 13
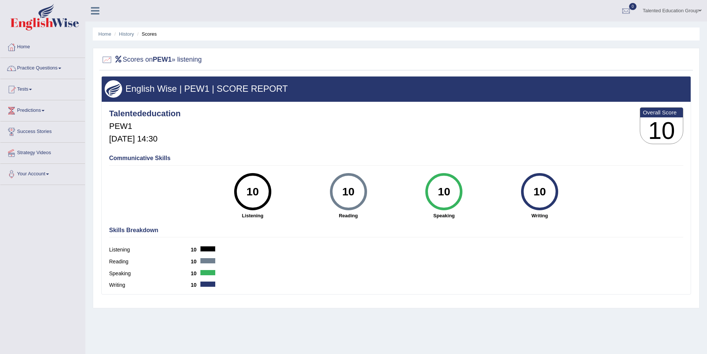
click at [32, 89] on span at bounding box center [30, 89] width 3 height 1
click at [47, 106] on link "Take Practice Sectional Test" at bounding box center [48, 106] width 69 height 13
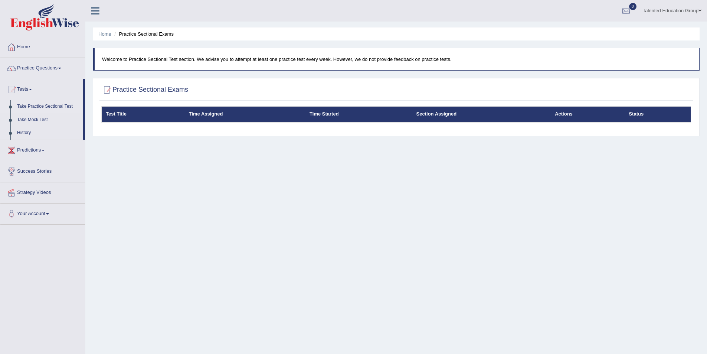
click at [36, 112] on link "Take Practice Sectional Test" at bounding box center [48, 106] width 69 height 13
click at [31, 128] on link "History" at bounding box center [48, 132] width 69 height 13
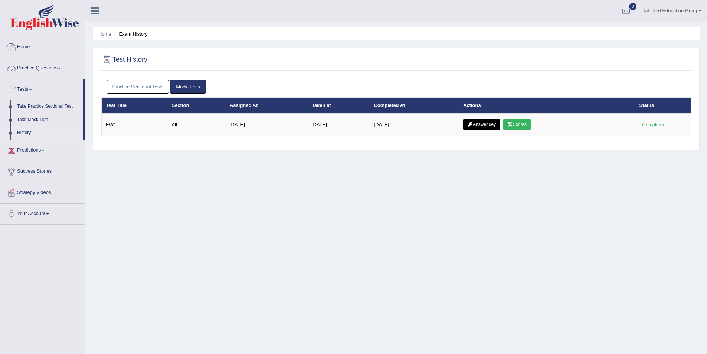
click at [24, 47] on link "Home" at bounding box center [42, 46] width 85 height 19
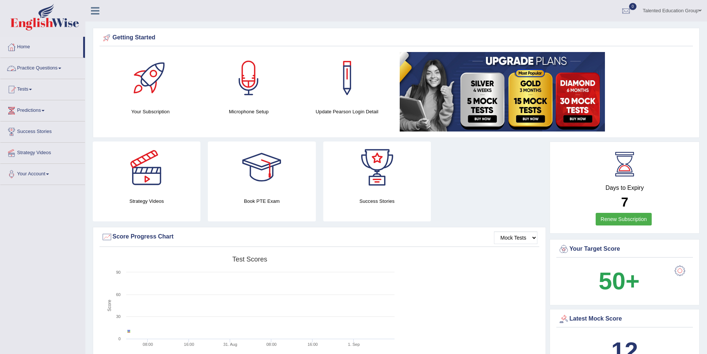
click at [42, 110] on link "Predictions" at bounding box center [42, 109] width 85 height 19
click at [49, 65] on link "Practice Questions" at bounding box center [42, 67] width 85 height 19
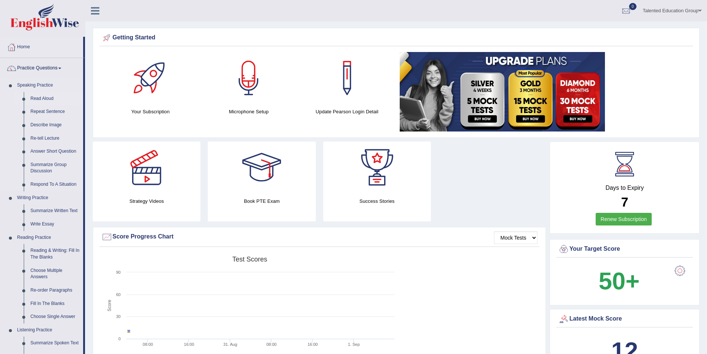
click at [49, 97] on link "Read Aloud" at bounding box center [55, 98] width 56 height 13
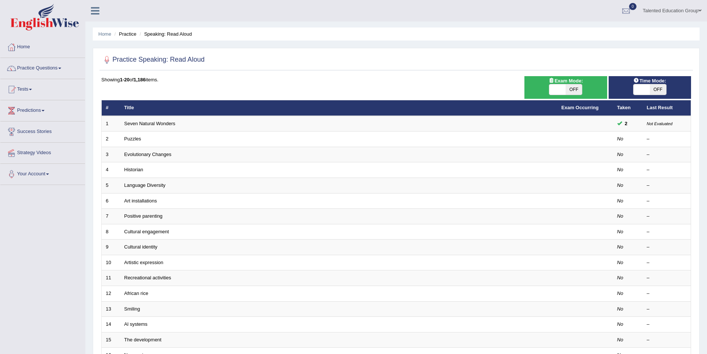
click at [569, 87] on span "OFF" at bounding box center [574, 89] width 16 height 10
checkbox input "true"
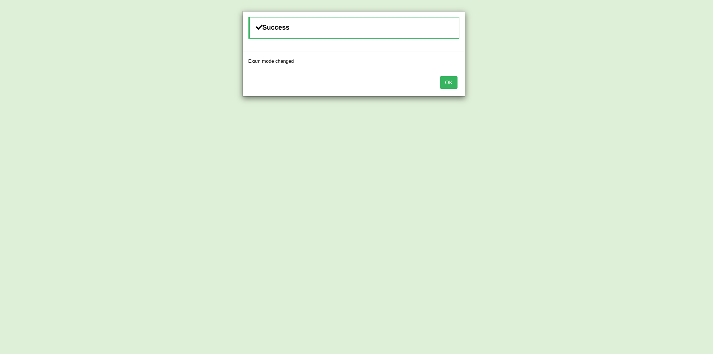
click at [451, 80] on button "OK" at bounding box center [448, 82] width 17 height 13
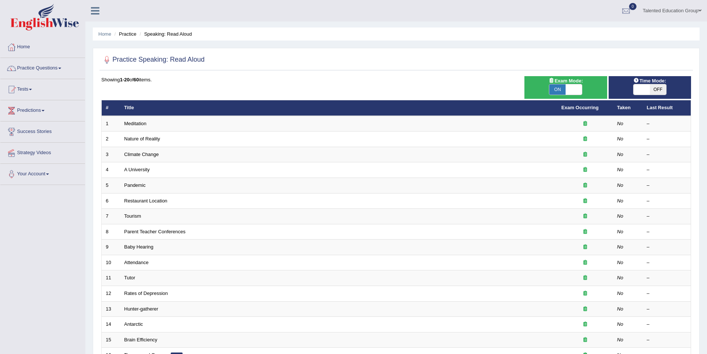
click at [657, 90] on span "OFF" at bounding box center [658, 89] width 16 height 10
checkbox input "true"
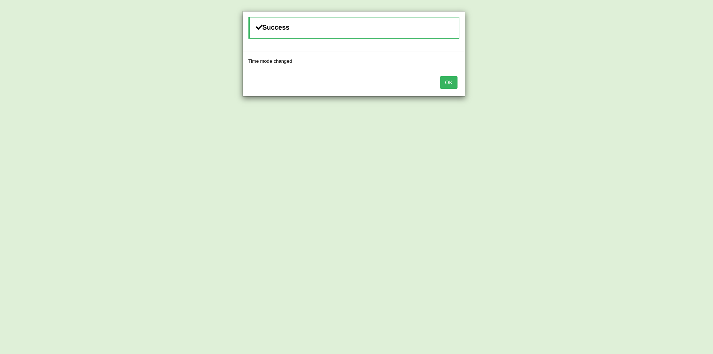
click at [454, 79] on button "OK" at bounding box center [448, 82] width 17 height 13
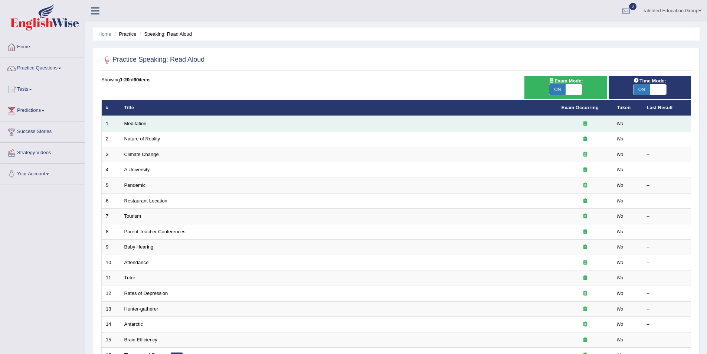
click at [192, 125] on td "Meditation" at bounding box center [338, 124] width 437 height 16
click at [141, 124] on link "Meditation" at bounding box center [135, 124] width 22 height 6
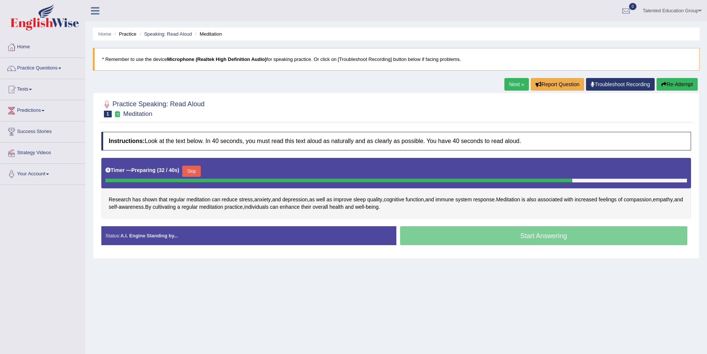
click at [192, 167] on button "Skip" at bounding box center [191, 171] width 19 height 11
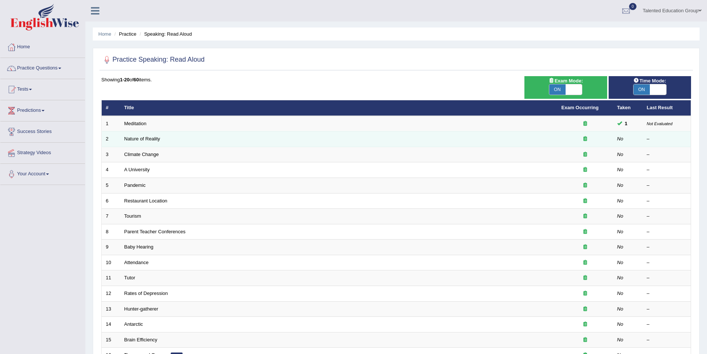
click at [159, 134] on td "Nature of Reality" at bounding box center [338, 139] width 437 height 16
click at [157, 137] on link "Nature of Reality" at bounding box center [142, 139] width 36 height 6
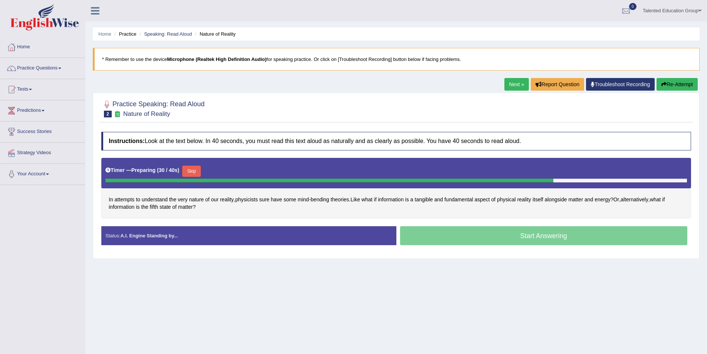
click at [196, 169] on button "Skip" at bounding box center [191, 171] width 19 height 11
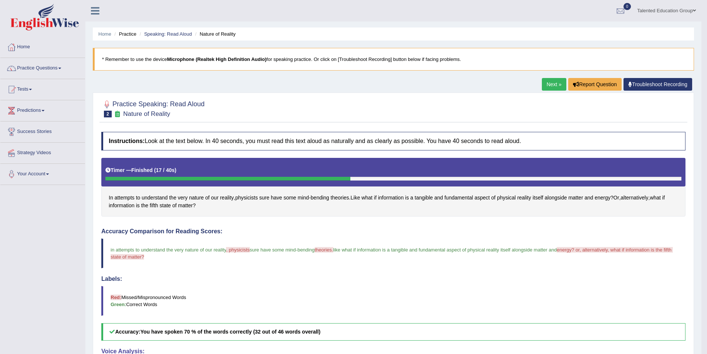
click at [556, 85] on link "Next »" at bounding box center [554, 84] width 24 height 13
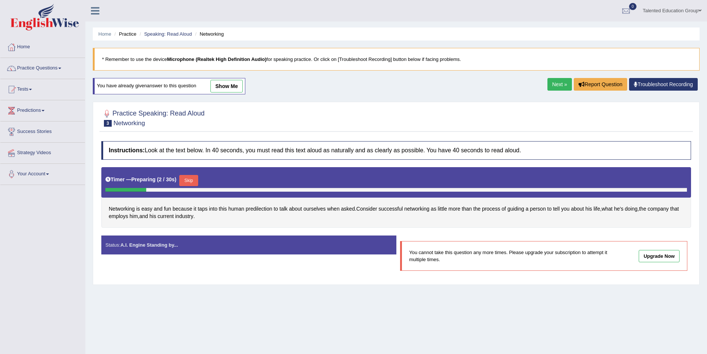
click at [195, 176] on button "Skip" at bounding box center [188, 180] width 19 height 11
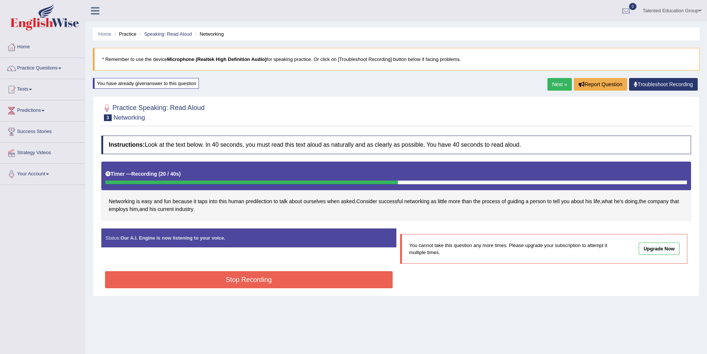
click at [268, 281] on button "Stop Recording" at bounding box center [249, 279] width 288 height 17
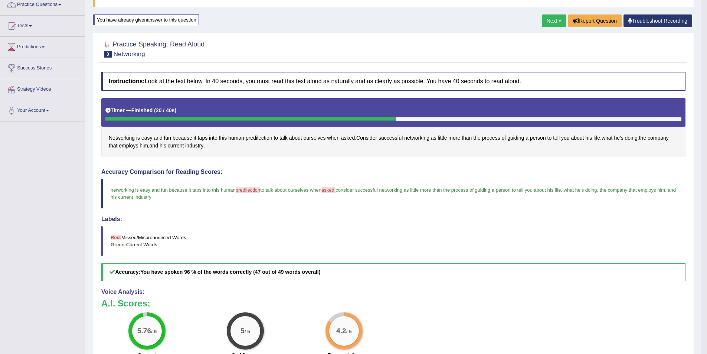
scroll to position [55, 0]
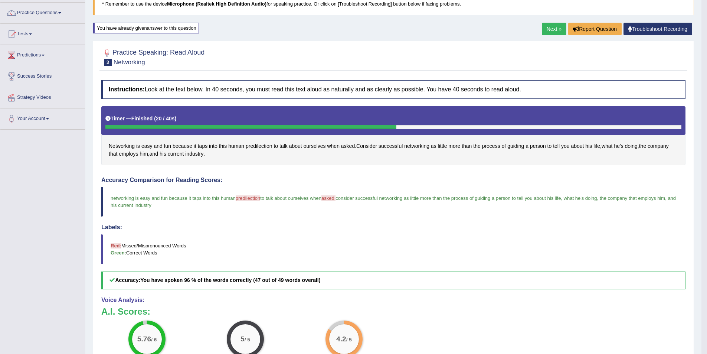
click at [550, 27] on link "Next »" at bounding box center [554, 29] width 24 height 13
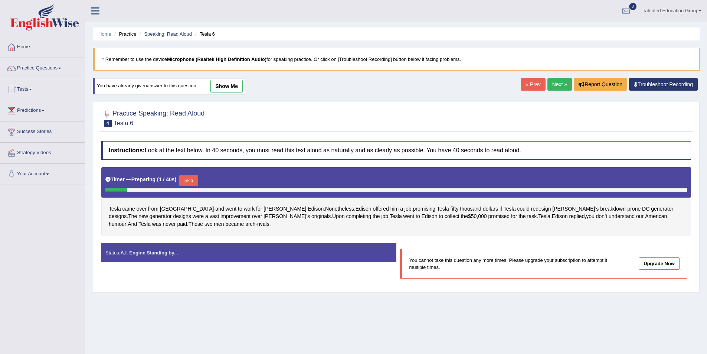
click at [191, 177] on button "Skip" at bounding box center [188, 180] width 19 height 11
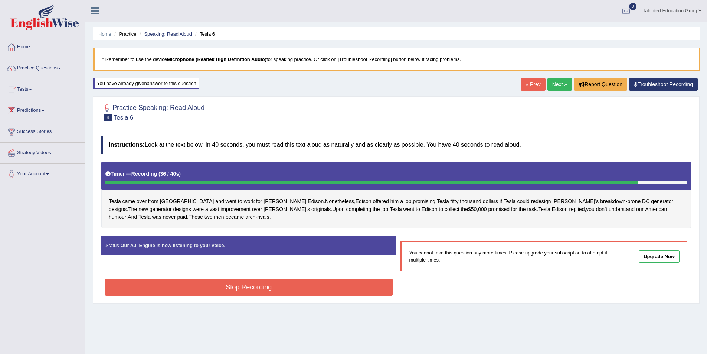
click at [334, 289] on button "Stop Recording" at bounding box center [249, 286] width 288 height 17
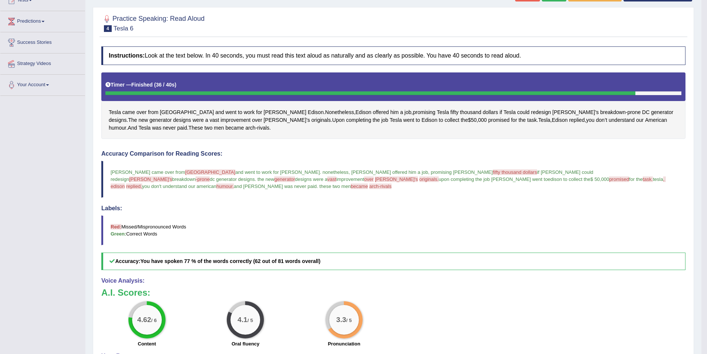
scroll to position [74, 0]
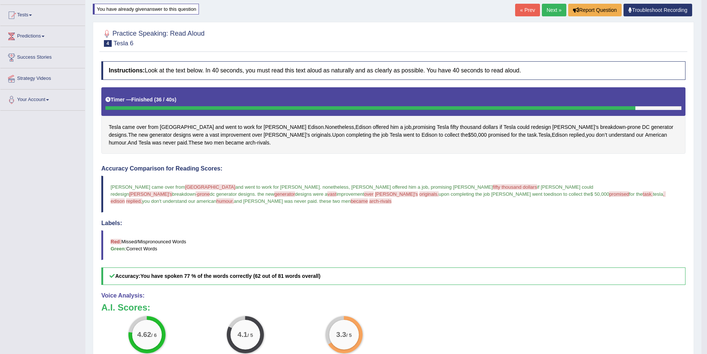
click at [554, 10] on link "Next »" at bounding box center [554, 10] width 24 height 13
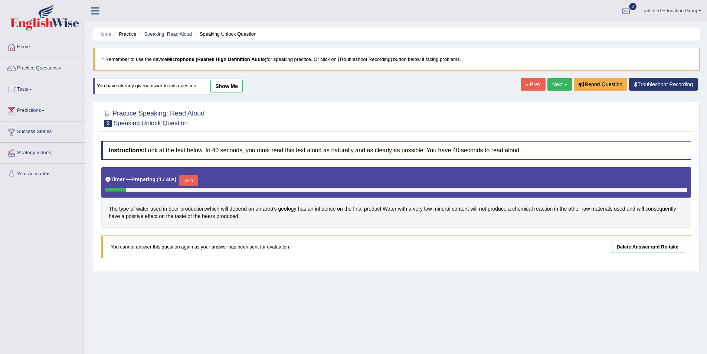
click at [191, 180] on button "Skip" at bounding box center [188, 180] width 19 height 11
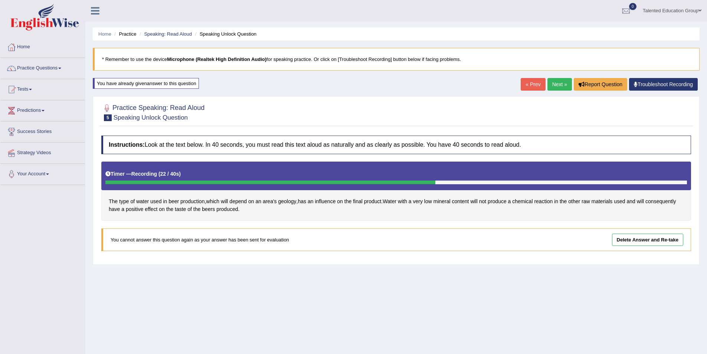
click at [560, 86] on link "Next »" at bounding box center [559, 84] width 24 height 13
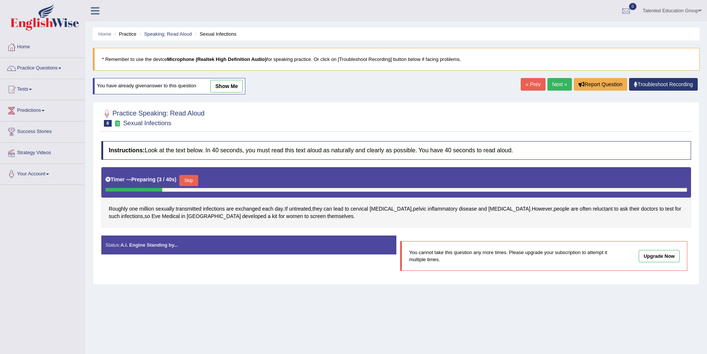
click at [526, 82] on link "« Prev" at bounding box center [533, 84] width 24 height 13
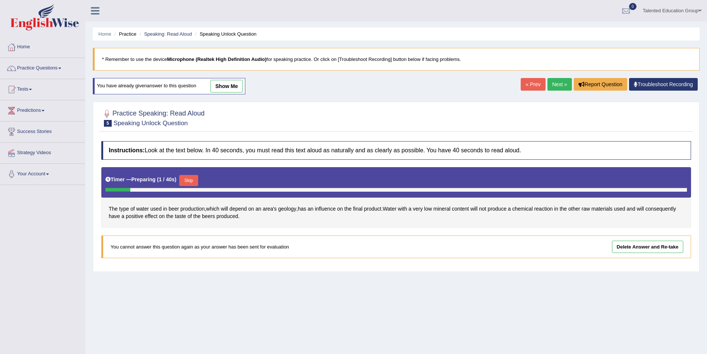
click at [197, 175] on button "Skip" at bounding box center [188, 180] width 19 height 11
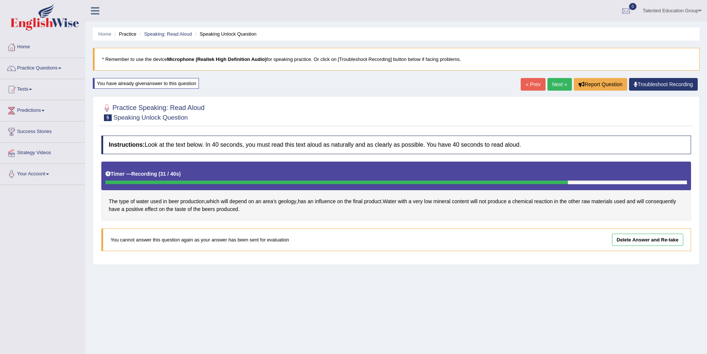
click at [621, 240] on link "Delete Answer and Re-take" at bounding box center [647, 239] width 71 height 12
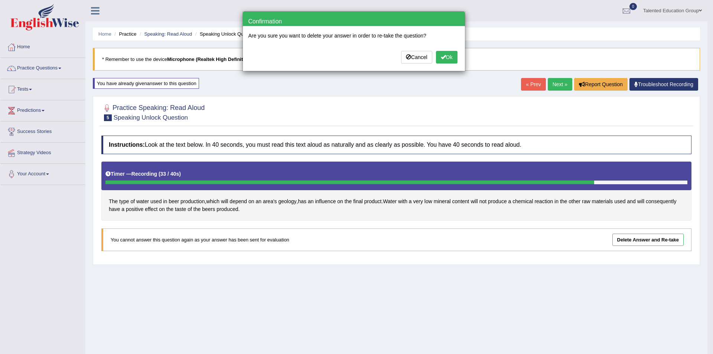
click at [449, 62] on button "Ok" at bounding box center [447, 57] width 22 height 13
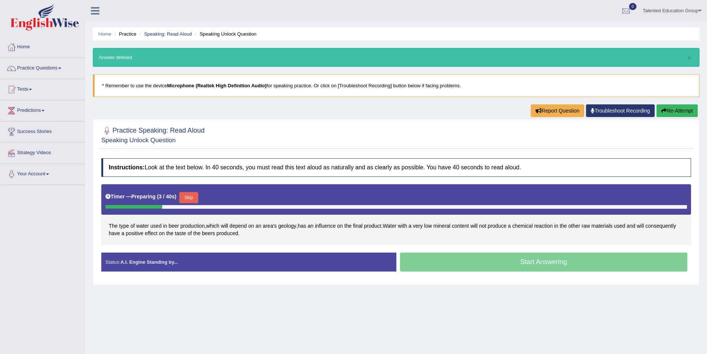
click at [452, 262] on div "Start Answering" at bounding box center [543, 262] width 295 height 21
click at [523, 261] on div "Start Answering" at bounding box center [543, 262] width 295 height 21
click at [194, 196] on button "Skip" at bounding box center [188, 197] width 19 height 11
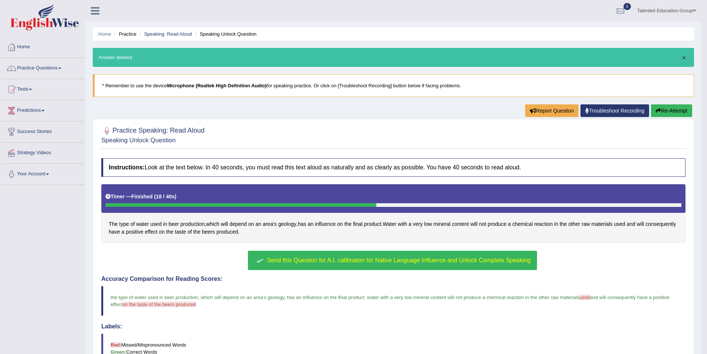
click at [683, 59] on button "×" at bounding box center [684, 58] width 4 height 8
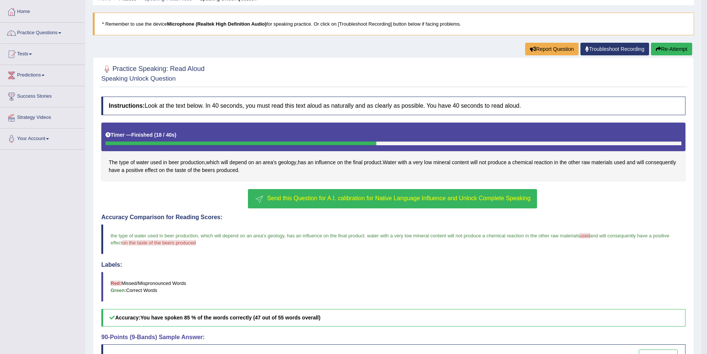
scroll to position [109, 0]
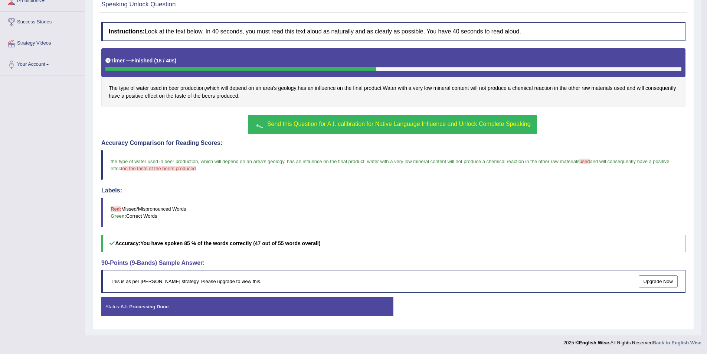
click at [311, 125] on span "Send this Question for A.I. calibration for Native Language Influence and Unloc…" at bounding box center [399, 124] width 264 height 6
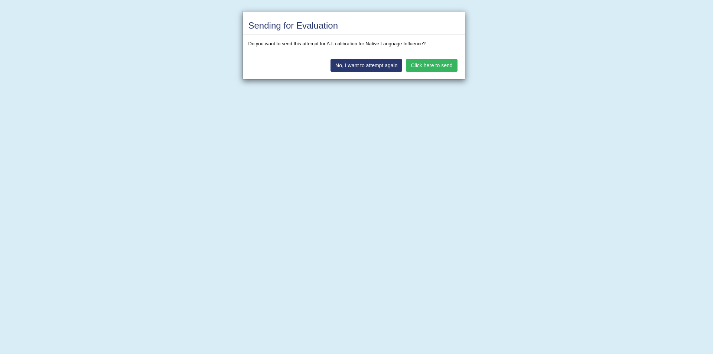
click at [424, 67] on button "Click here to send" at bounding box center [431, 65] width 51 height 13
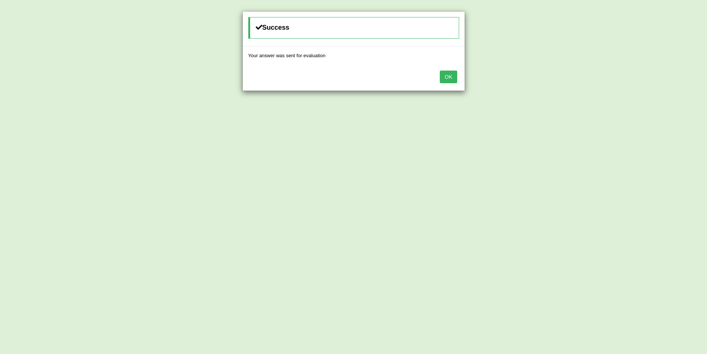
click at [442, 75] on button "OK" at bounding box center [448, 77] width 17 height 13
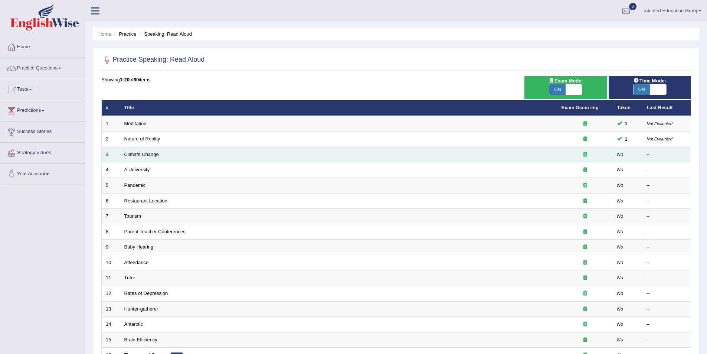
click at [160, 154] on td "Climate Change" at bounding box center [338, 155] width 437 height 16
click at [141, 154] on link "Climate Change" at bounding box center [141, 154] width 35 height 6
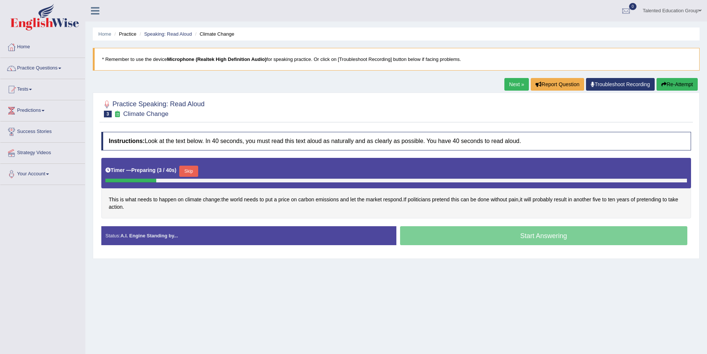
click at [193, 169] on button "Skip" at bounding box center [188, 171] width 19 height 11
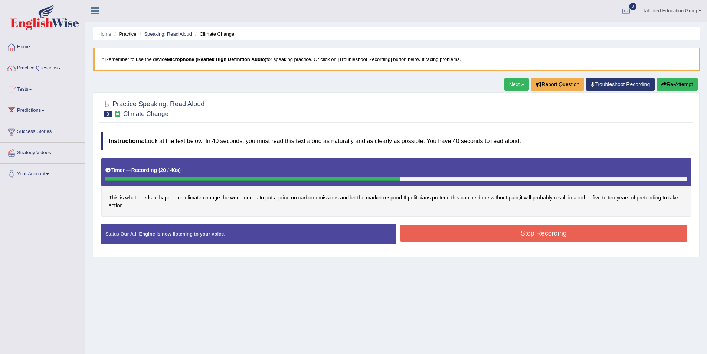
click at [416, 226] on button "Stop Recording" at bounding box center [544, 233] width 288 height 17
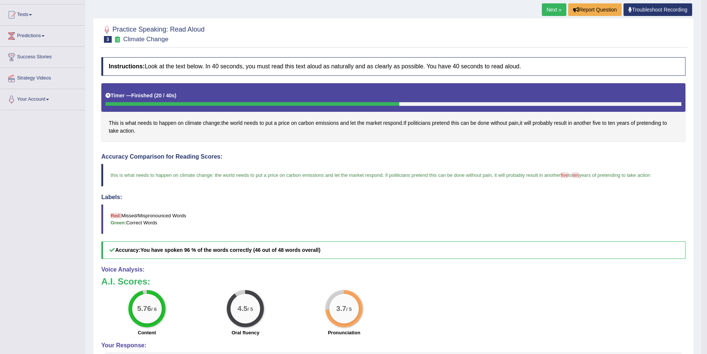
scroll to position [74, 0]
click at [553, 9] on link "Next »" at bounding box center [554, 10] width 24 height 13
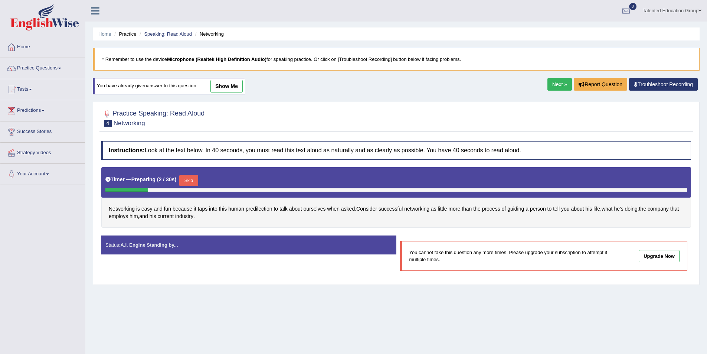
click at [192, 181] on button "Skip" at bounding box center [188, 180] width 19 height 11
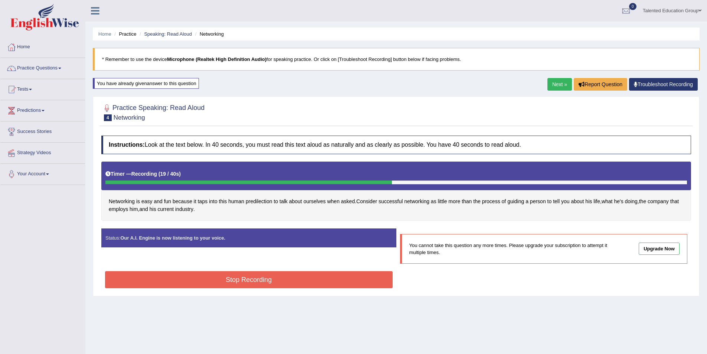
click at [285, 272] on button "Stop Recording" at bounding box center [249, 279] width 288 height 17
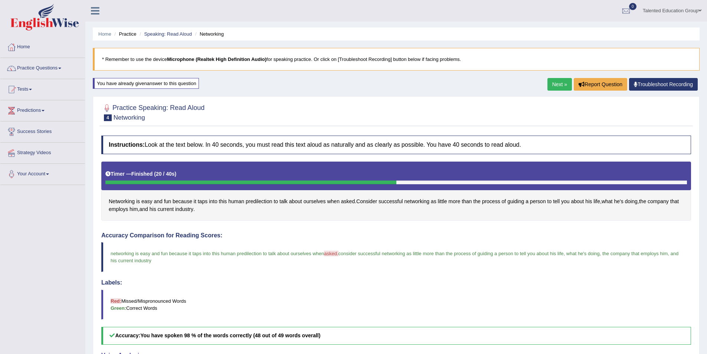
click at [559, 81] on link "Next »" at bounding box center [559, 84] width 24 height 13
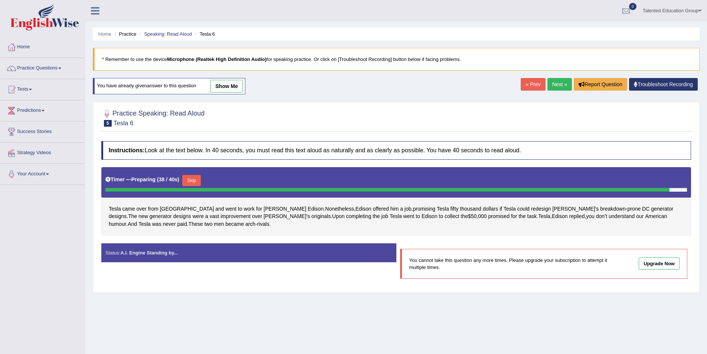
click at [196, 180] on button "Skip" at bounding box center [191, 180] width 19 height 11
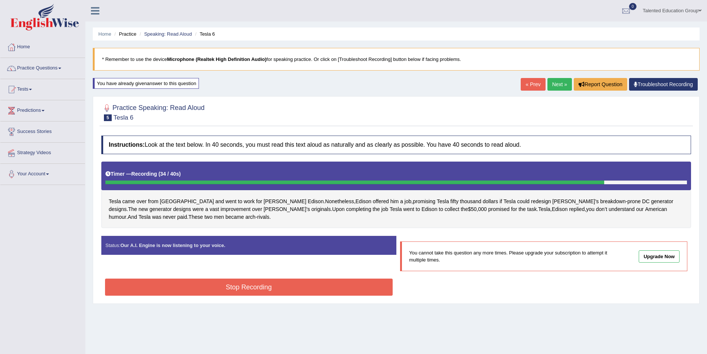
click at [287, 287] on button "Stop Recording" at bounding box center [249, 286] width 288 height 17
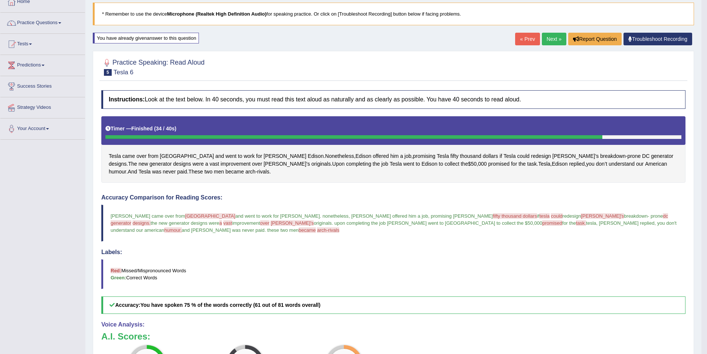
scroll to position [37, 0]
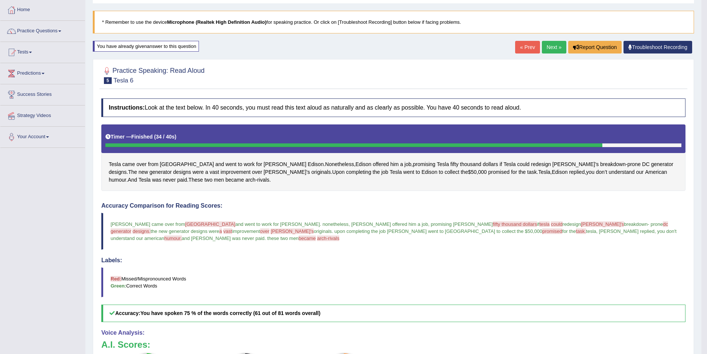
click at [556, 49] on link "Next »" at bounding box center [554, 47] width 24 height 13
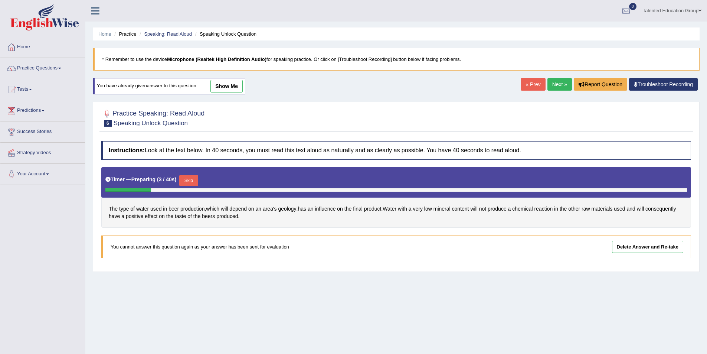
click at [187, 181] on button "Skip" at bounding box center [188, 180] width 19 height 11
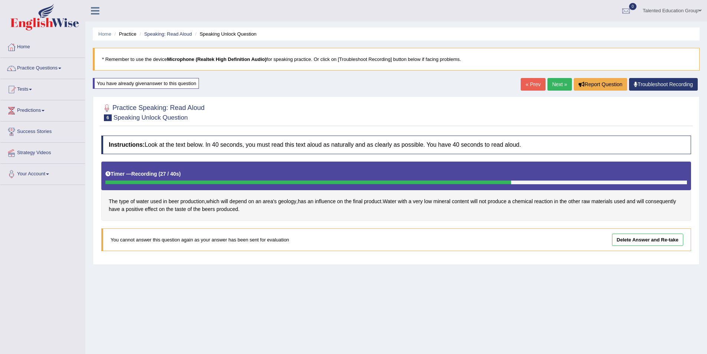
click at [557, 86] on link "Next »" at bounding box center [559, 84] width 24 height 13
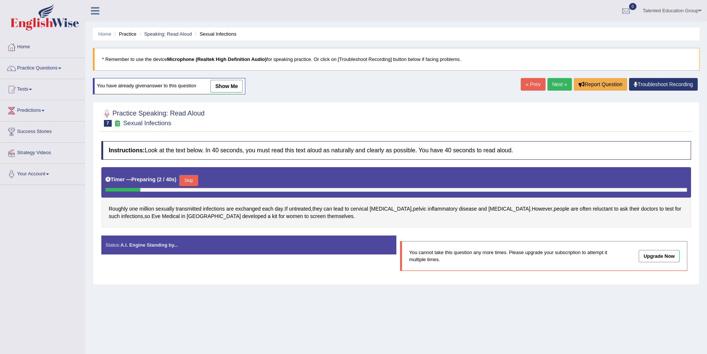
click at [188, 176] on button "Skip" at bounding box center [188, 180] width 19 height 11
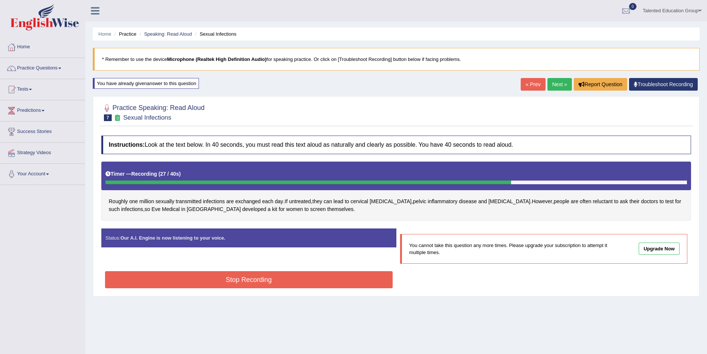
click at [340, 277] on button "Stop Recording" at bounding box center [249, 279] width 288 height 17
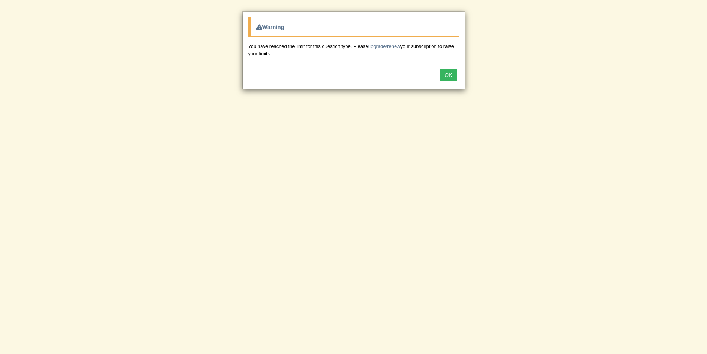
click at [447, 74] on button "OK" at bounding box center [448, 75] width 17 height 13
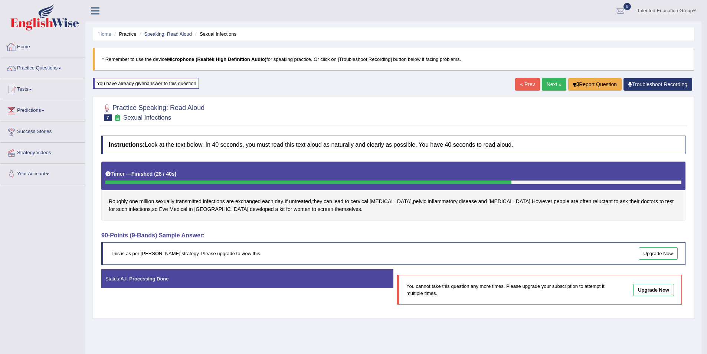
click at [33, 45] on link "Home" at bounding box center [42, 46] width 85 height 19
